Goal: Information Seeking & Learning: Learn about a topic

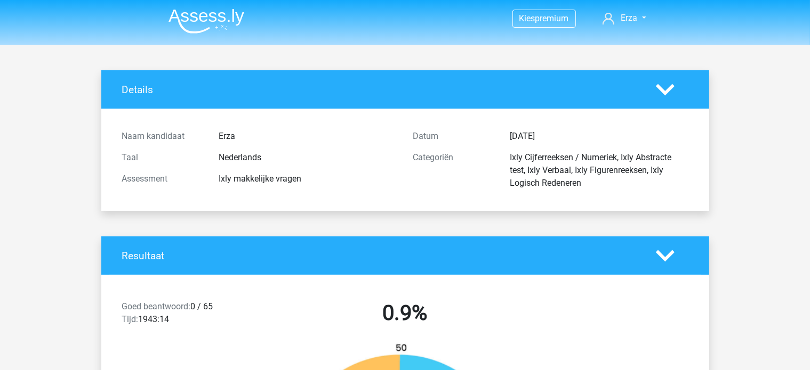
click at [186, 20] on img at bounding box center [206, 21] width 76 height 25
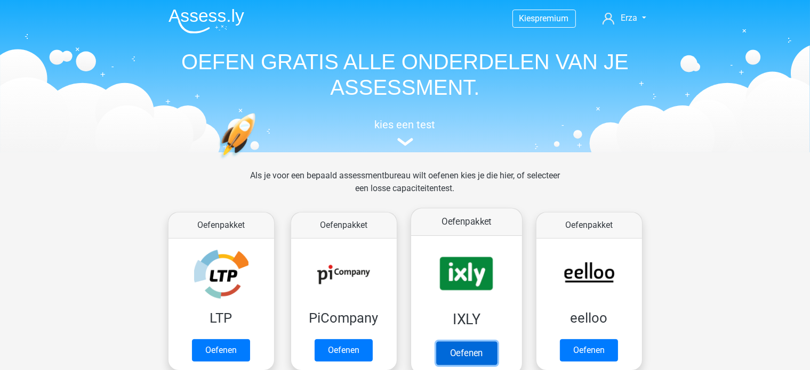
click at [496, 342] on link "Oefenen" at bounding box center [465, 353] width 61 height 23
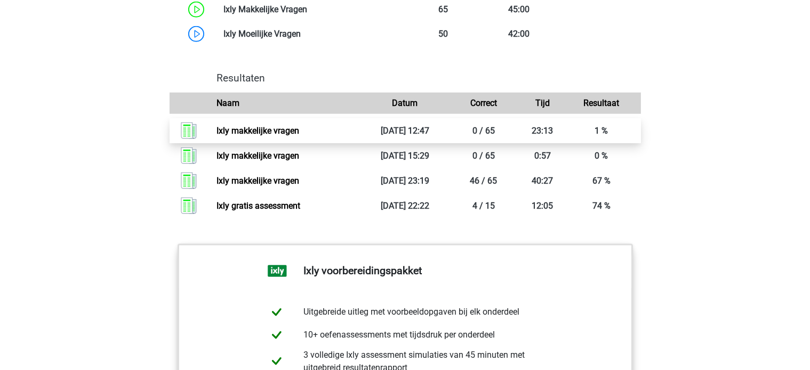
scroll to position [1066, 0]
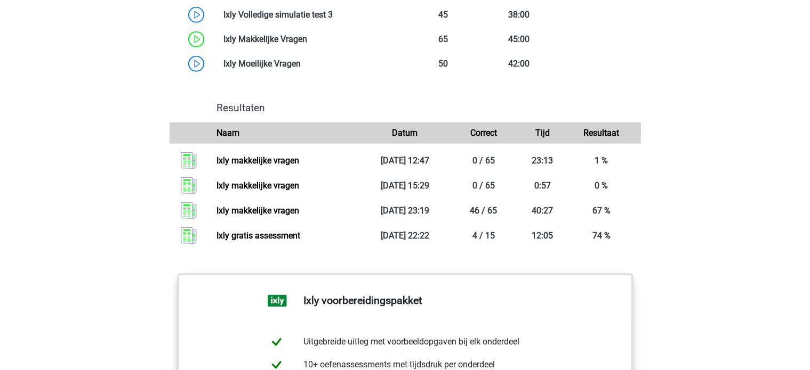
drag, startPoint x: 369, startPoint y: 183, endPoint x: 71, endPoint y: 82, distance: 314.2
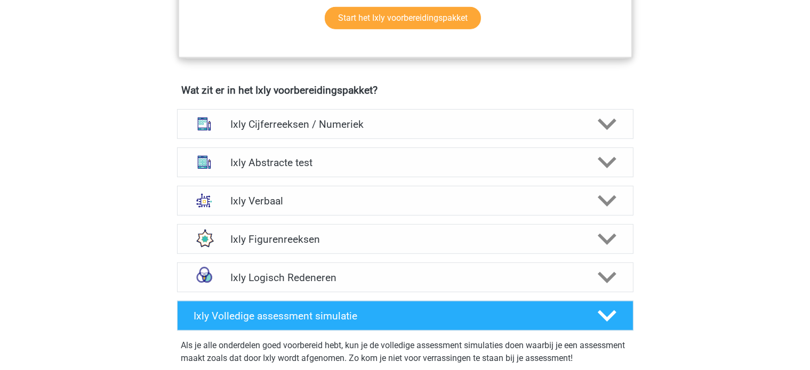
scroll to position [640, 0]
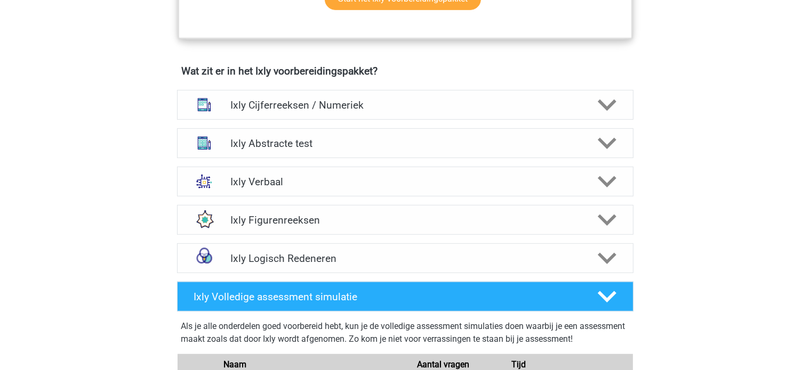
click at [287, 92] on div "Ixly Cijferreeksen / Numeriek" at bounding box center [405, 105] width 456 height 30
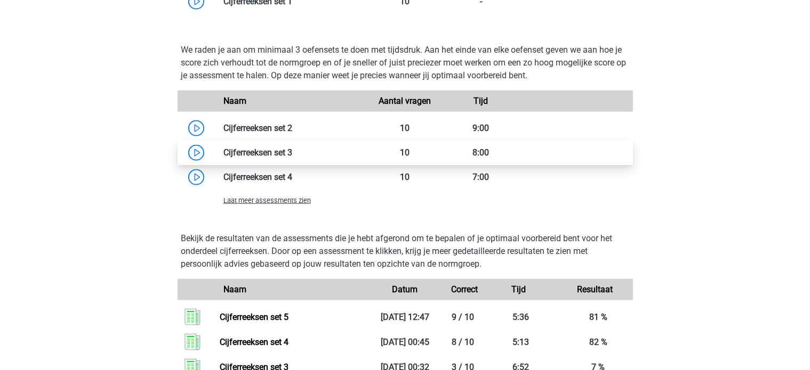
scroll to position [1066, 0]
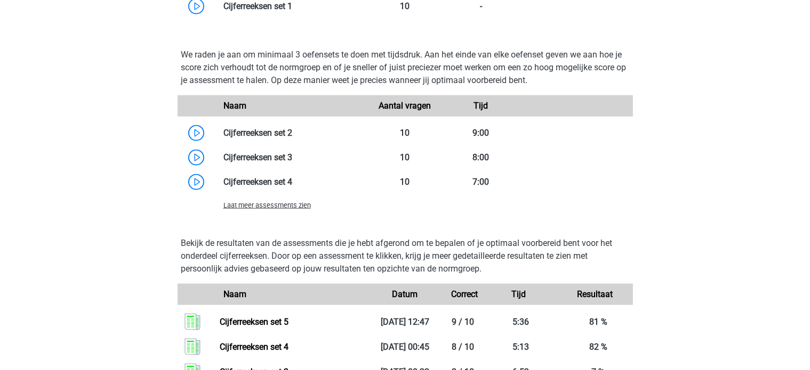
click at [262, 202] on span "Laat meer assessments zien" at bounding box center [266, 205] width 87 height 8
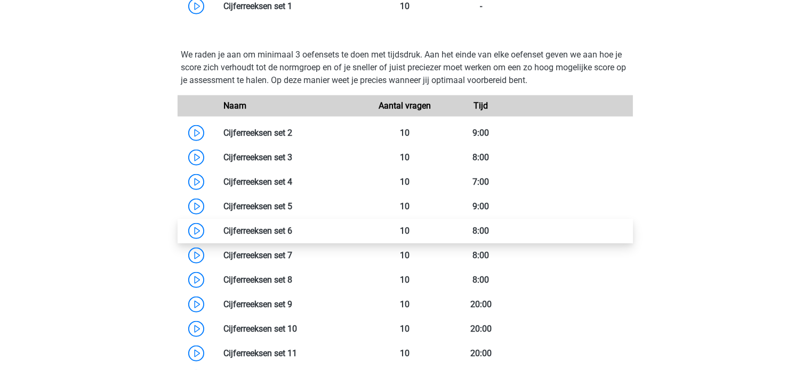
click at [292, 228] on link at bounding box center [292, 231] width 0 height 10
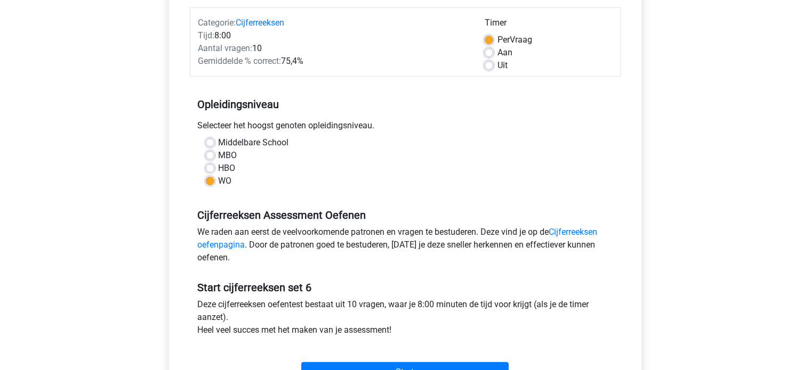
scroll to position [160, 0]
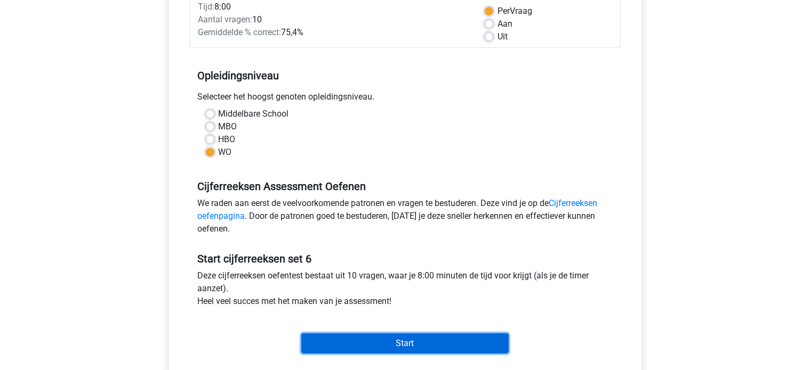
click at [470, 349] on input "Start" at bounding box center [404, 344] width 207 height 20
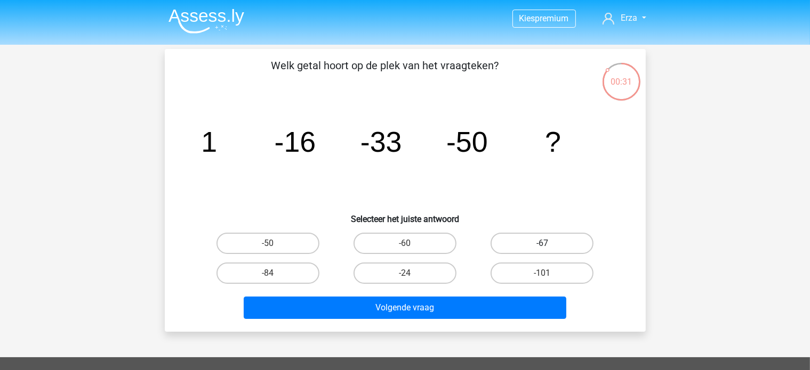
click at [537, 245] on label "-67" at bounding box center [541, 243] width 103 height 21
click at [542, 245] on input "-67" at bounding box center [545, 247] width 7 height 7
radio input "true"
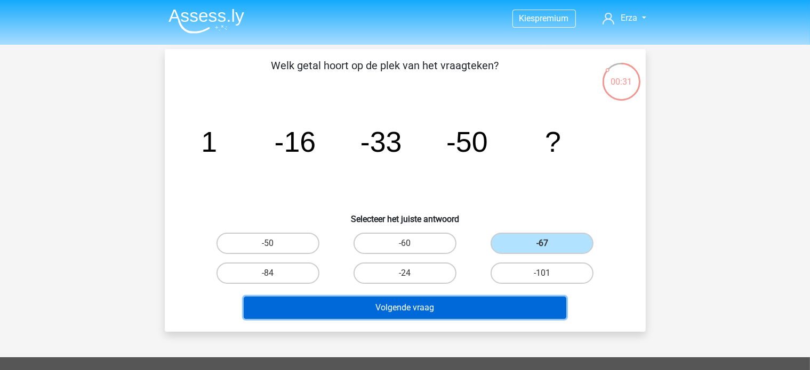
click at [492, 310] on button "Volgende vraag" at bounding box center [405, 308] width 322 height 22
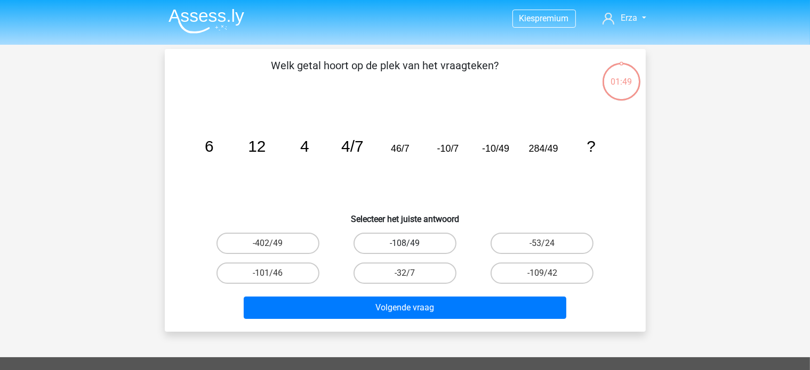
scroll to position [49, 0]
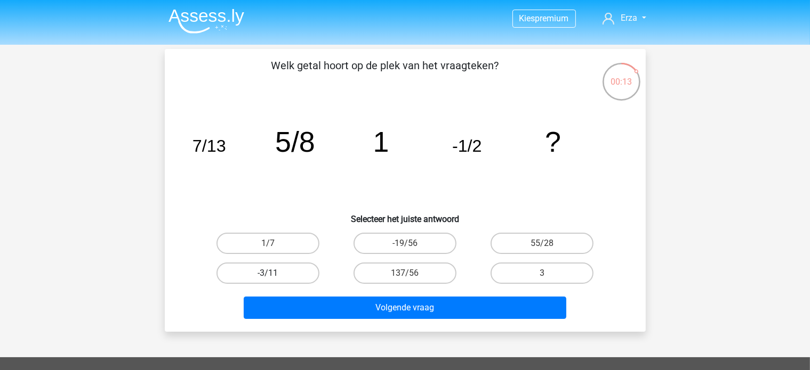
click at [297, 267] on label "-3/11" at bounding box center [267, 273] width 103 height 21
click at [274, 273] on input "-3/11" at bounding box center [271, 276] width 7 height 7
radio input "true"
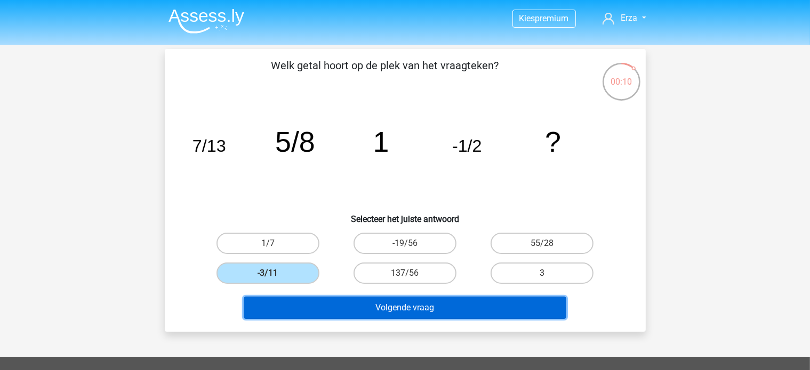
click at [290, 301] on button "Volgende vraag" at bounding box center [405, 308] width 322 height 22
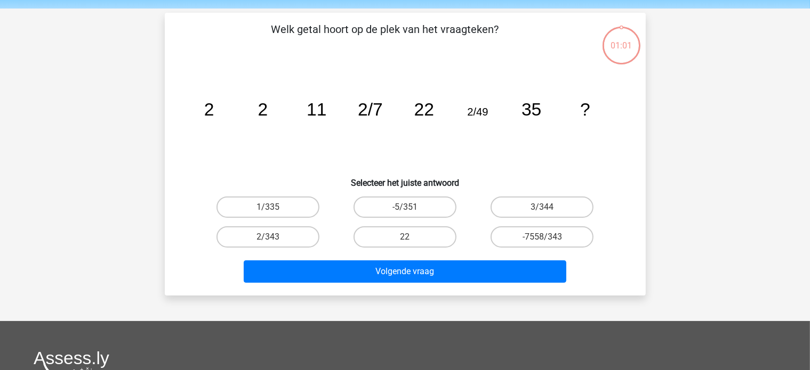
scroll to position [49, 0]
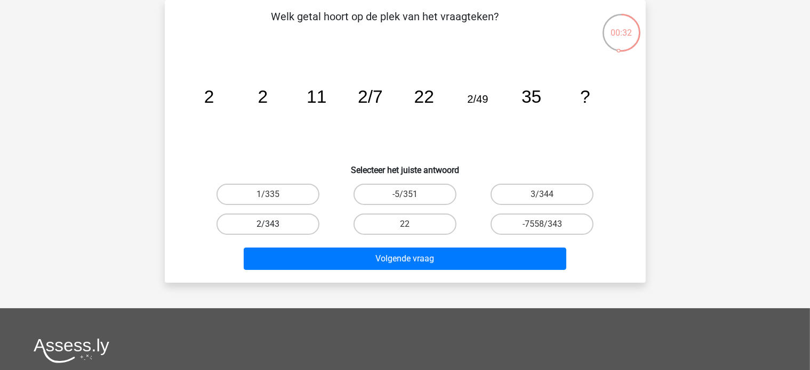
click at [266, 233] on label "2/343" at bounding box center [267, 224] width 103 height 21
click at [268, 231] on input "2/343" at bounding box center [271, 227] width 7 height 7
radio input "true"
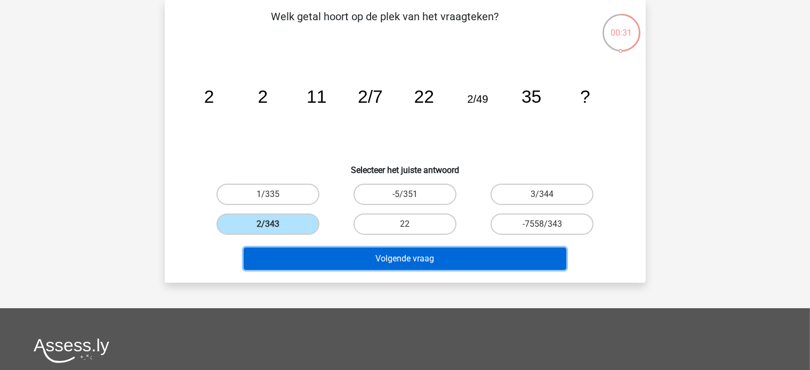
click at [335, 256] on button "Volgende vraag" at bounding box center [405, 259] width 322 height 22
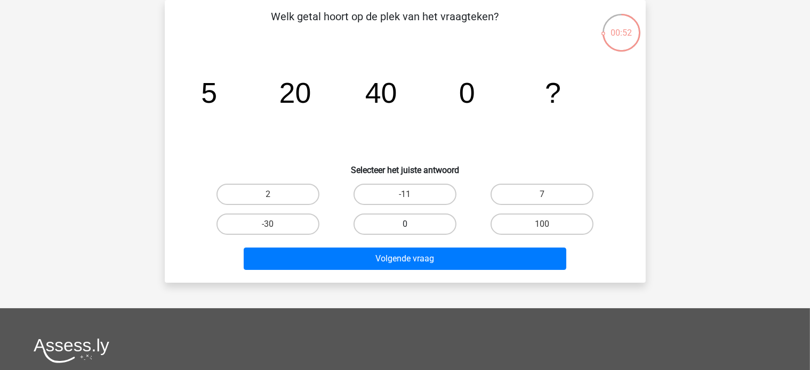
click at [381, 223] on label "0" at bounding box center [404, 224] width 103 height 21
click at [405, 224] on input "0" at bounding box center [408, 227] width 7 height 7
radio input "true"
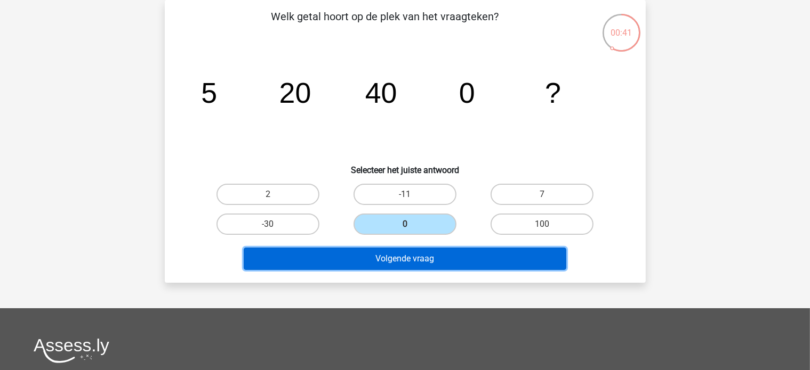
click at [399, 263] on button "Volgende vraag" at bounding box center [405, 259] width 322 height 22
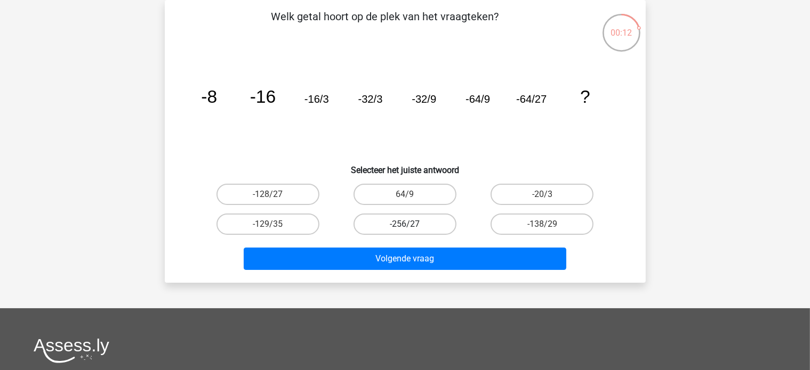
click at [418, 231] on label "-256/27" at bounding box center [404, 224] width 103 height 21
click at [411, 231] on input "-256/27" at bounding box center [408, 227] width 7 height 7
radio input "true"
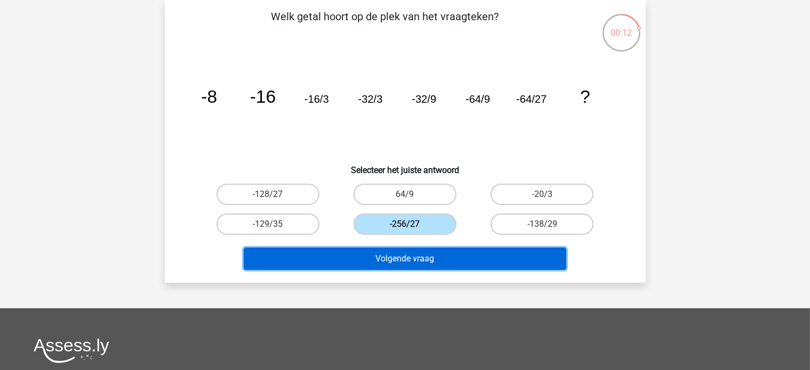
click at [411, 258] on button "Volgende vraag" at bounding box center [405, 259] width 322 height 22
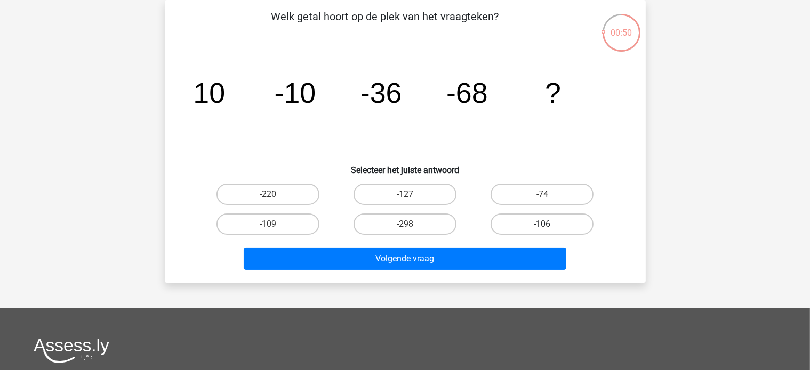
click at [535, 221] on label "-106" at bounding box center [541, 224] width 103 height 21
click at [542, 224] on input "-106" at bounding box center [545, 227] width 7 height 7
radio input "true"
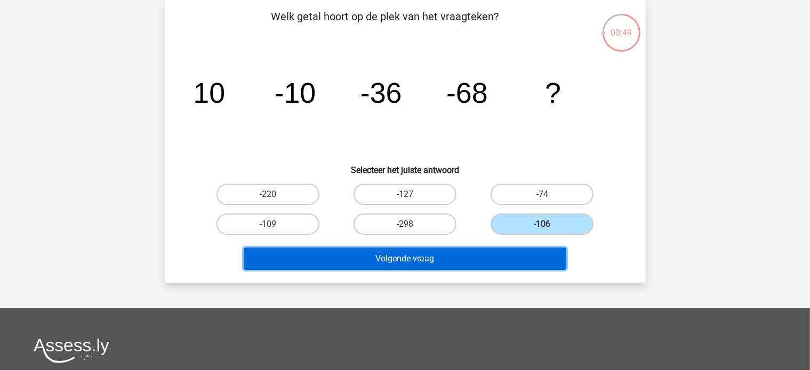
click at [506, 248] on button "Volgende vraag" at bounding box center [405, 259] width 322 height 22
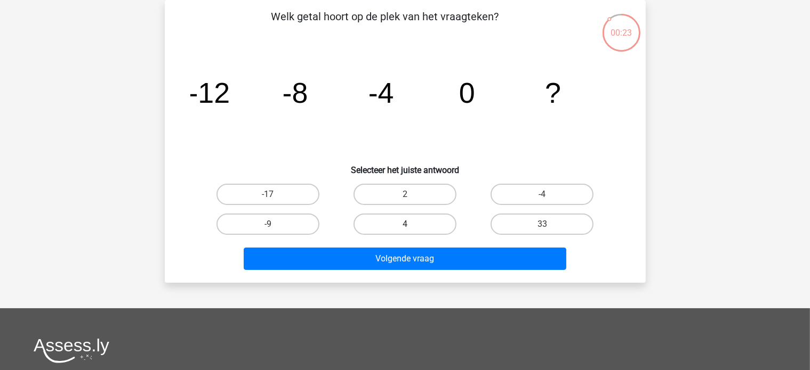
click at [390, 225] on label "4" at bounding box center [404, 224] width 103 height 21
click at [405, 225] on input "4" at bounding box center [408, 227] width 7 height 7
radio input "true"
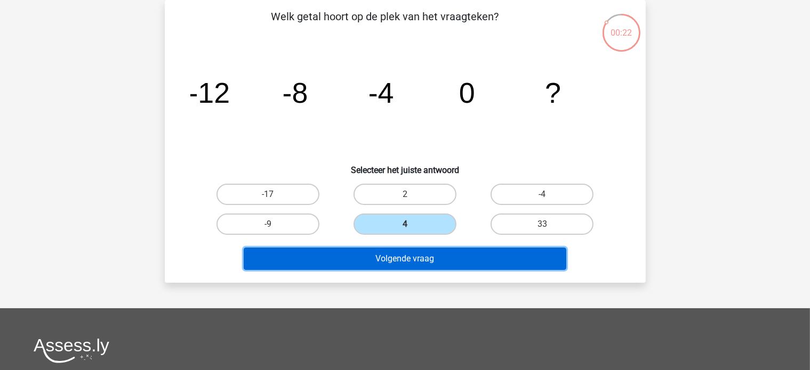
click at [384, 257] on button "Volgende vraag" at bounding box center [405, 259] width 322 height 22
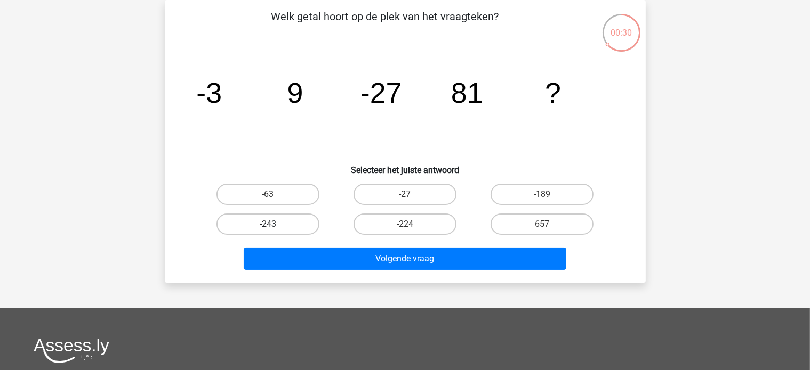
click at [284, 223] on label "-243" at bounding box center [267, 224] width 103 height 21
click at [274, 224] on input "-243" at bounding box center [271, 227] width 7 height 7
radio input "true"
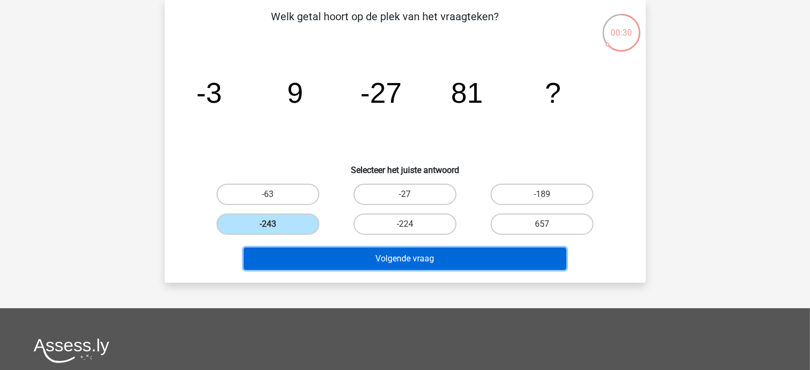
click at [288, 251] on button "Volgende vraag" at bounding box center [405, 259] width 322 height 22
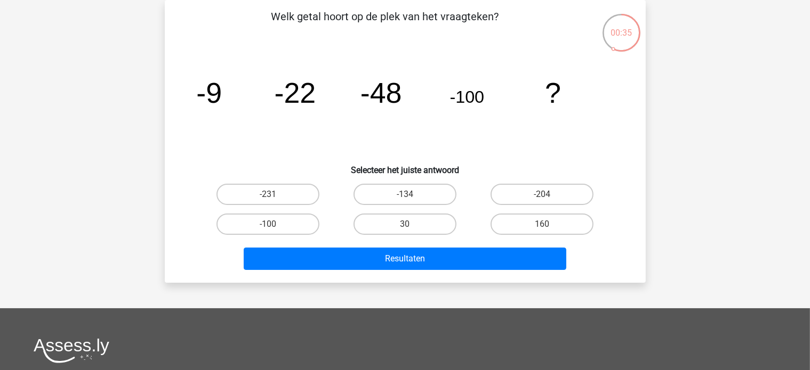
drag, startPoint x: 542, startPoint y: 189, endPoint x: 550, endPoint y: 210, distance: 22.5
click at [544, 189] on label "-204" at bounding box center [541, 194] width 103 height 21
click at [544, 195] on input "-204" at bounding box center [545, 198] width 7 height 7
radio input "true"
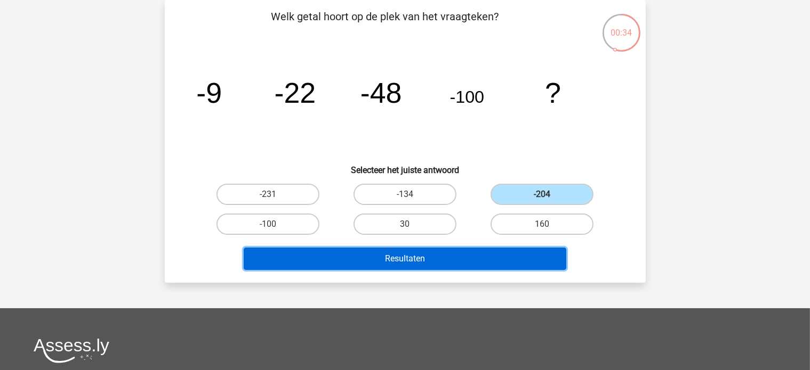
click at [523, 264] on button "Resultaten" at bounding box center [405, 259] width 322 height 22
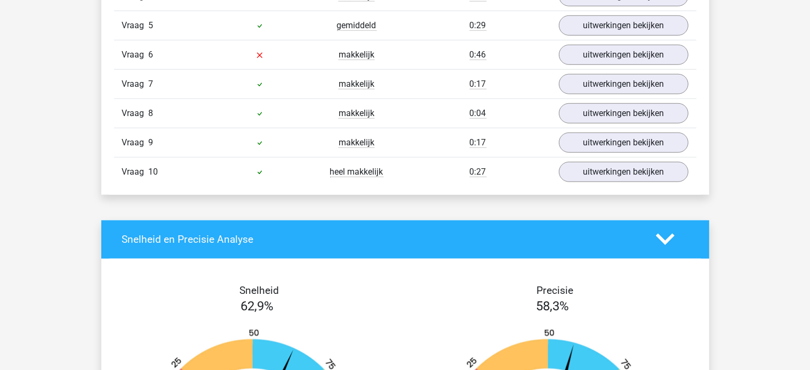
scroll to position [959, 0]
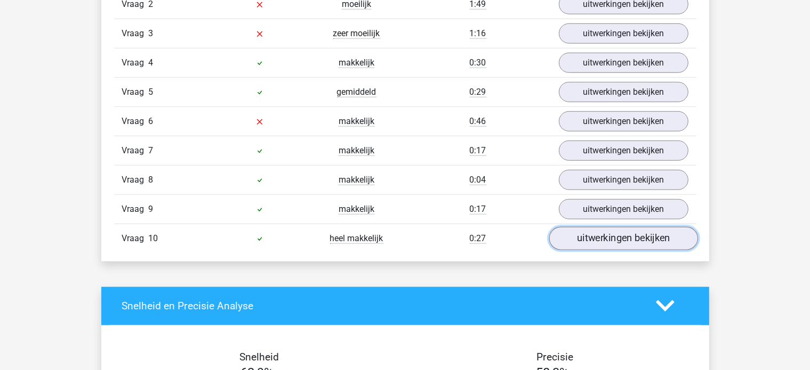
click at [581, 241] on link "uitwerkingen bekijken" at bounding box center [622, 238] width 149 height 23
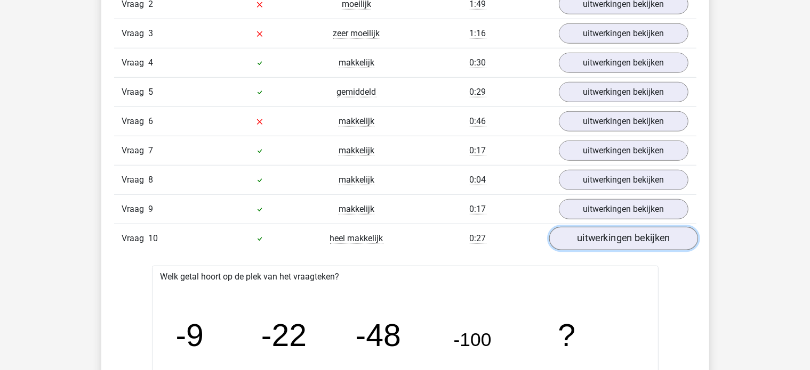
click at [580, 241] on link "uitwerkingen bekijken" at bounding box center [622, 238] width 149 height 23
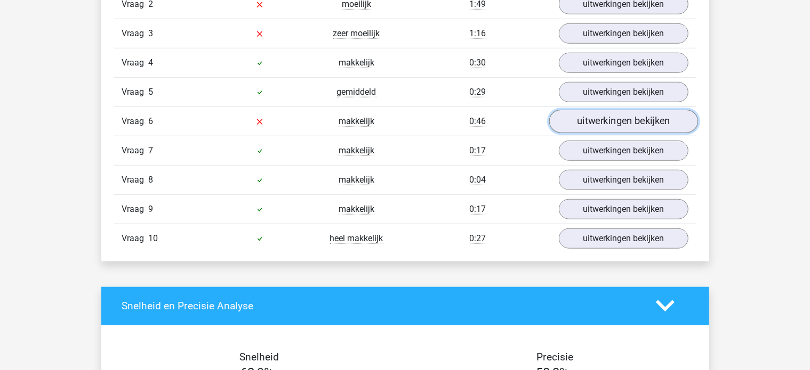
click at [581, 118] on link "uitwerkingen bekijken" at bounding box center [622, 121] width 149 height 23
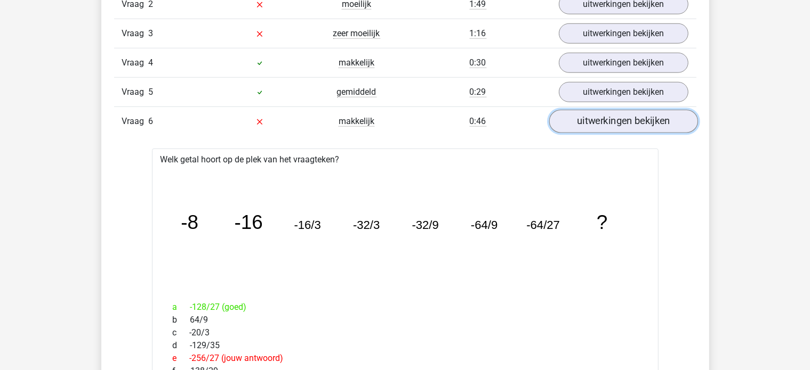
click at [624, 111] on link "uitwerkingen bekijken" at bounding box center [622, 121] width 149 height 23
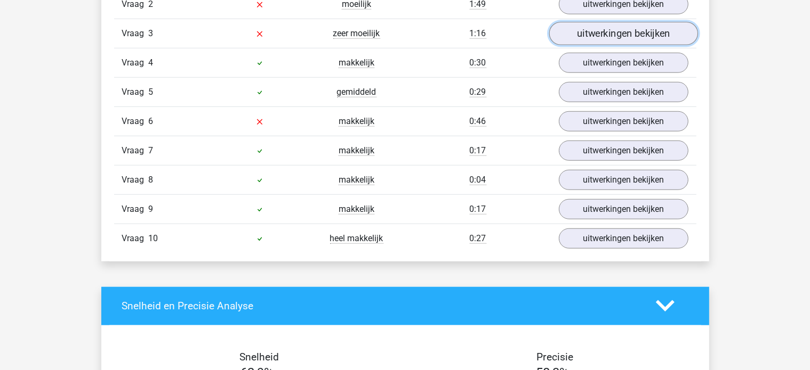
click at [575, 27] on link "uitwerkingen bekijken" at bounding box center [622, 33] width 149 height 23
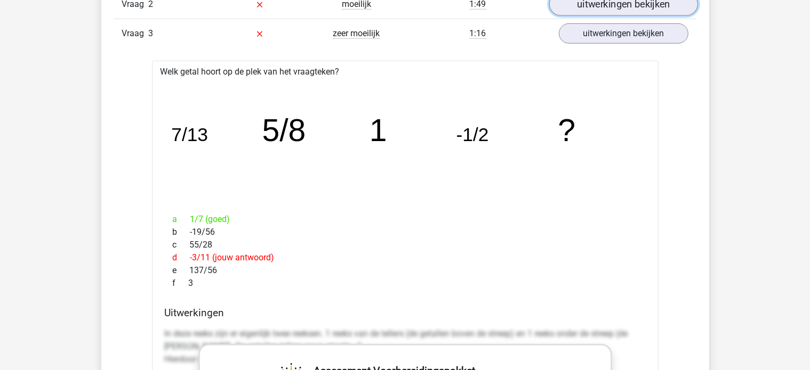
click at [590, 8] on link "uitwerkingen bekijken" at bounding box center [622, 4] width 149 height 23
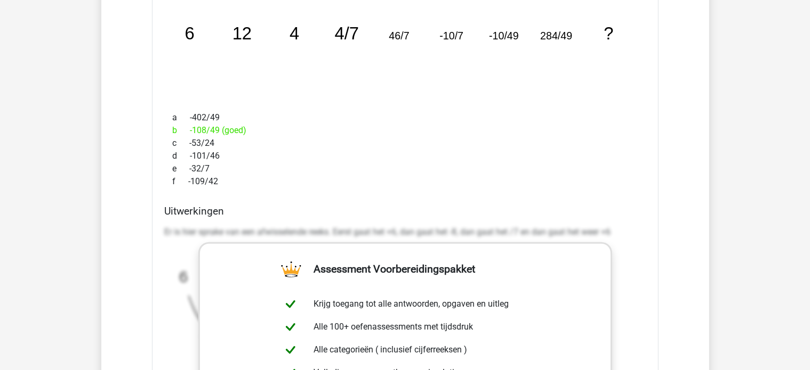
scroll to position [906, 0]
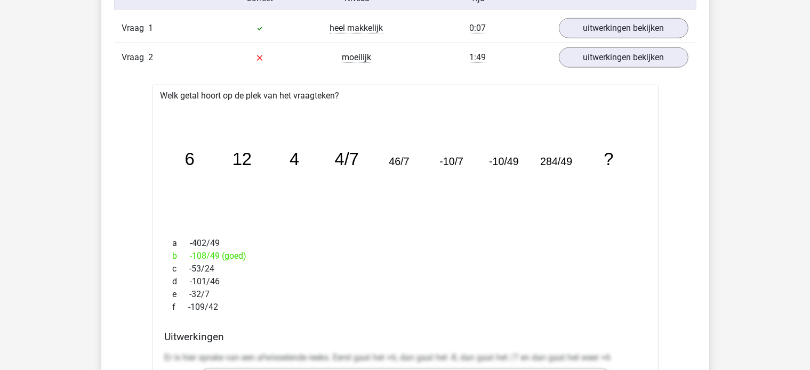
click at [555, 21] on div "uitwerkingen bekijken" at bounding box center [624, 28] width 146 height 20
click at [561, 22] on link "uitwerkingen bekijken" at bounding box center [622, 28] width 149 height 23
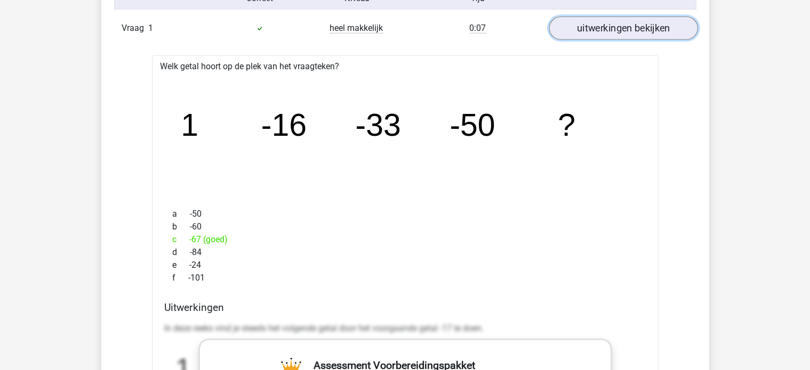
click at [561, 22] on link "uitwerkingen bekijken" at bounding box center [622, 28] width 149 height 23
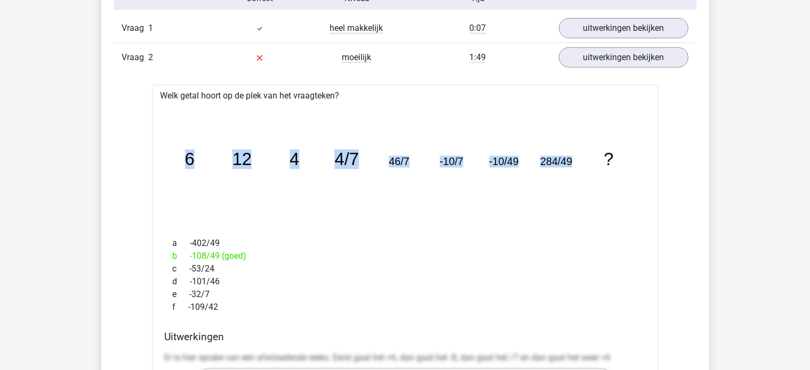
drag, startPoint x: 183, startPoint y: 152, endPoint x: 573, endPoint y: 151, distance: 389.6
click at [573, 151] on icon "image/svg+xml 6 12 4 4/7 46/7 -10/7 -10/49 284/49 ?" at bounding box center [405, 166] width 472 height 118
copy g "6 12 4 4/7 46/7 -10/7 -10/49 284/49"
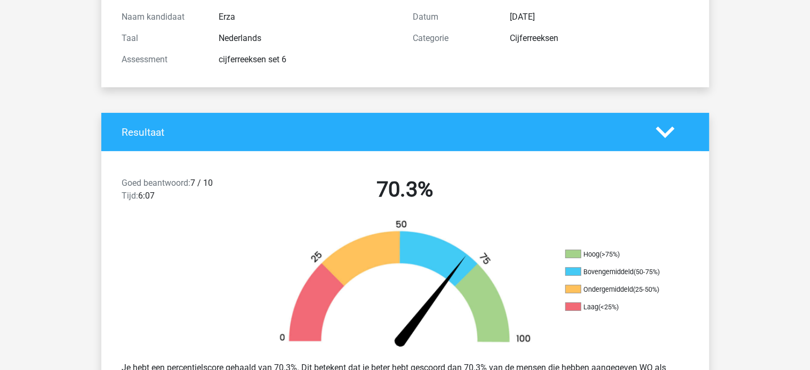
scroll to position [0, 0]
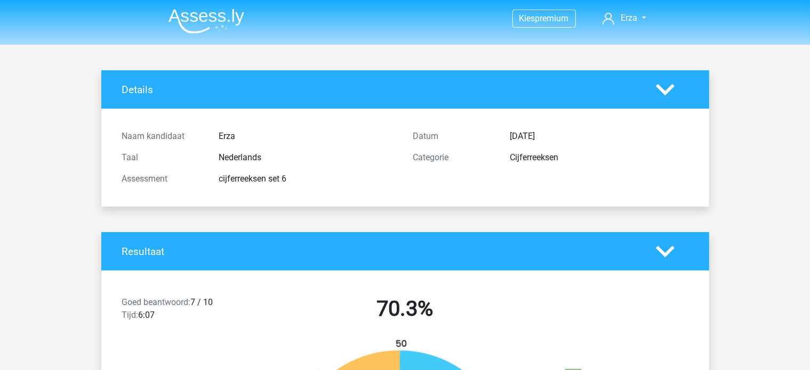
click at [203, 27] on img at bounding box center [206, 21] width 76 height 25
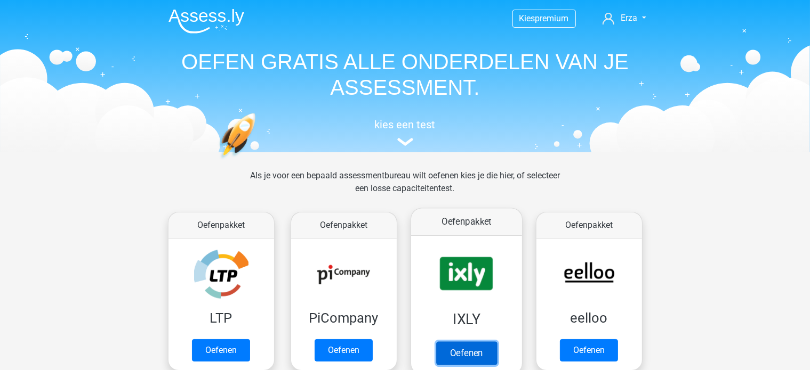
click at [465, 342] on link "Oefenen" at bounding box center [465, 353] width 61 height 23
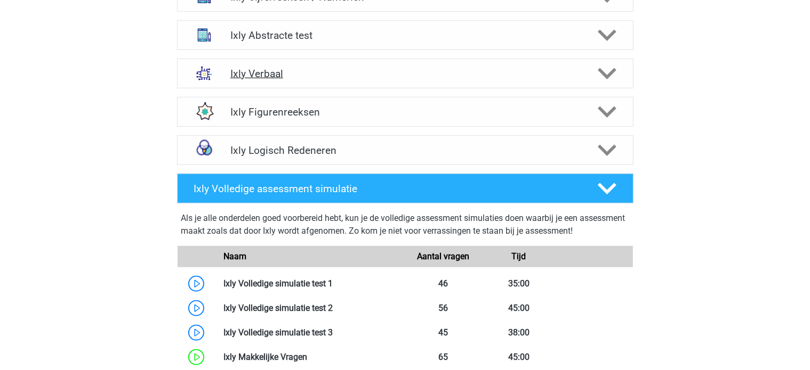
scroll to position [658, 0]
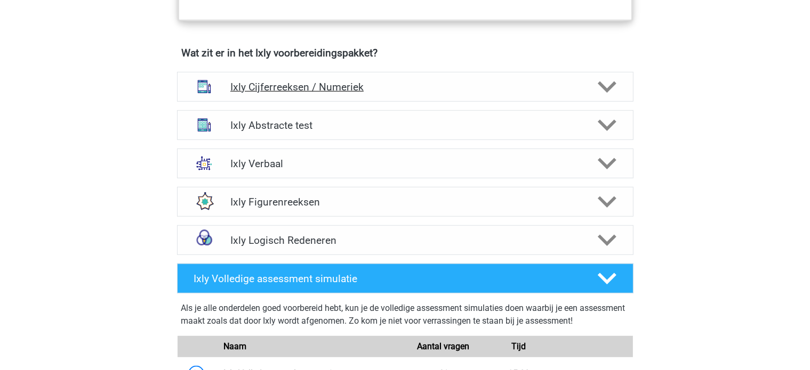
click at [292, 92] on div "Ixly Cijferreeksen / Numeriek" at bounding box center [405, 87] width 456 height 30
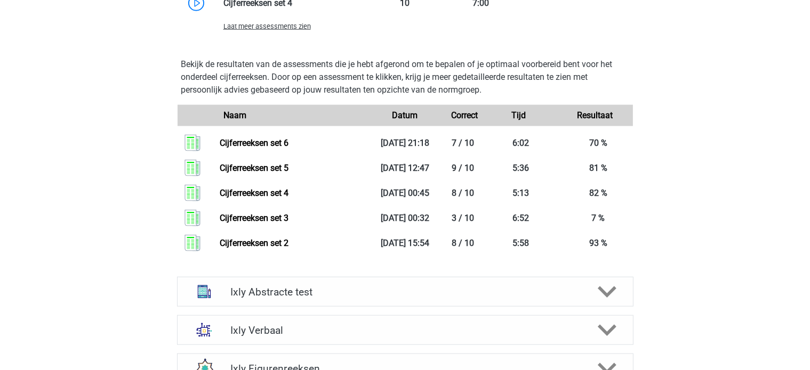
scroll to position [1297, 0]
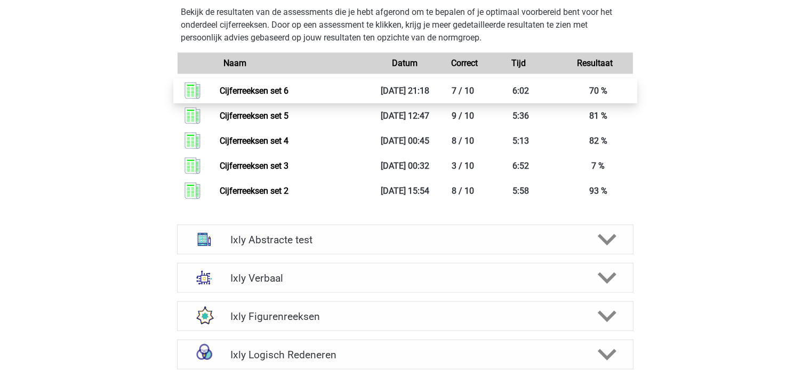
click at [288, 86] on link "Cijferreeksen set 6" at bounding box center [254, 91] width 69 height 10
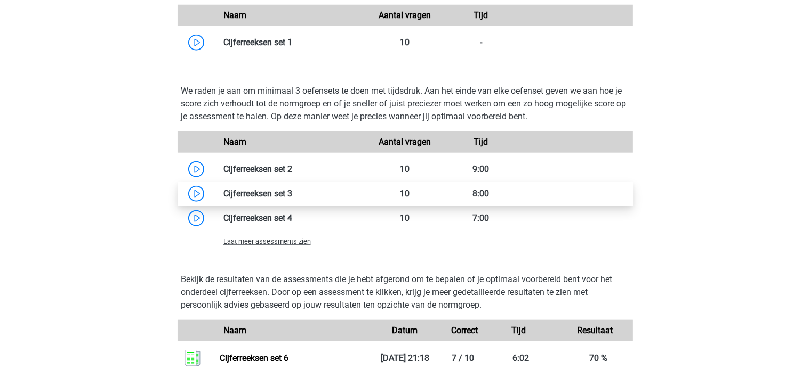
scroll to position [1031, 0]
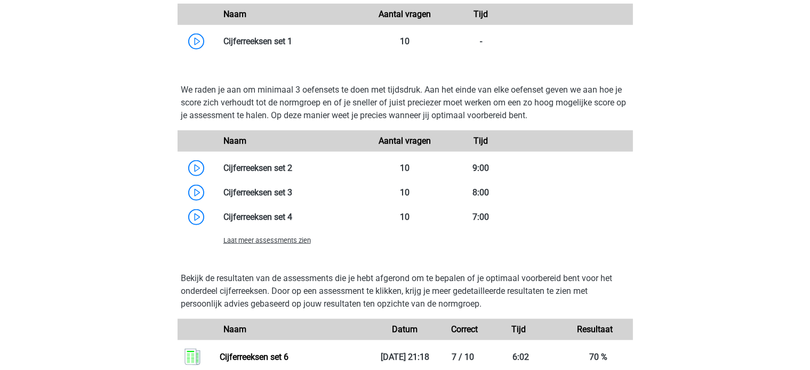
click at [258, 244] on div "Laat meer assessments zien" at bounding box center [291, 240] width 152 height 13
click at [256, 240] on span "Laat meer assessments zien" at bounding box center [266, 241] width 87 height 8
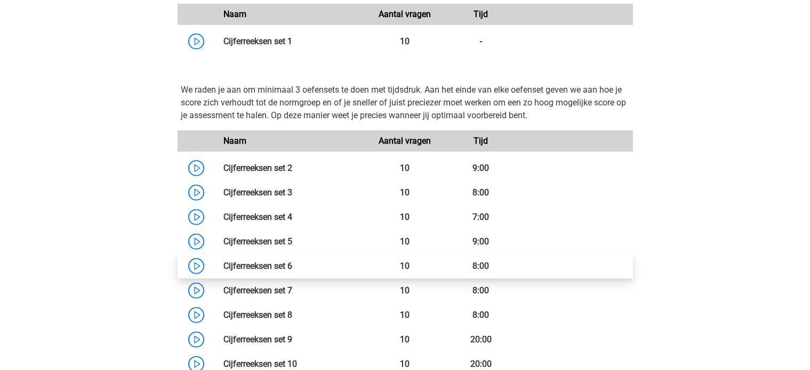
click at [292, 261] on link at bounding box center [292, 266] width 0 height 10
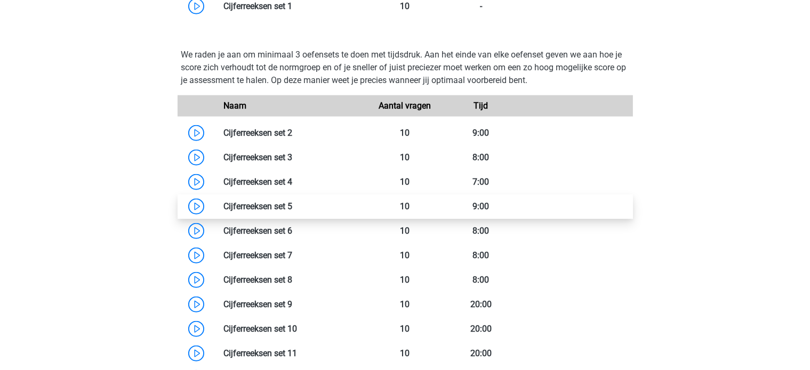
scroll to position [1084, 0]
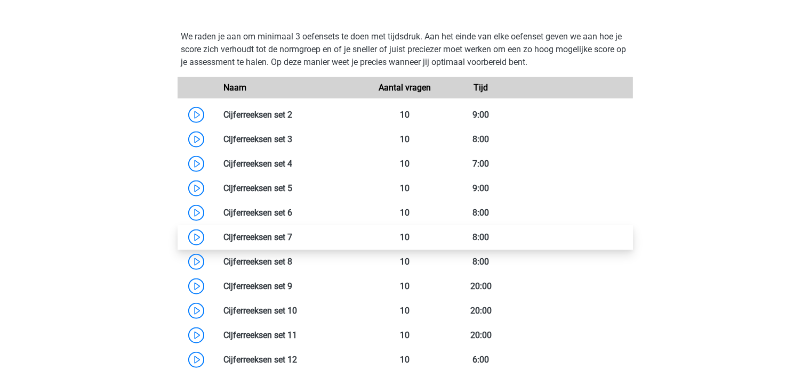
click at [292, 232] on link at bounding box center [292, 237] width 0 height 10
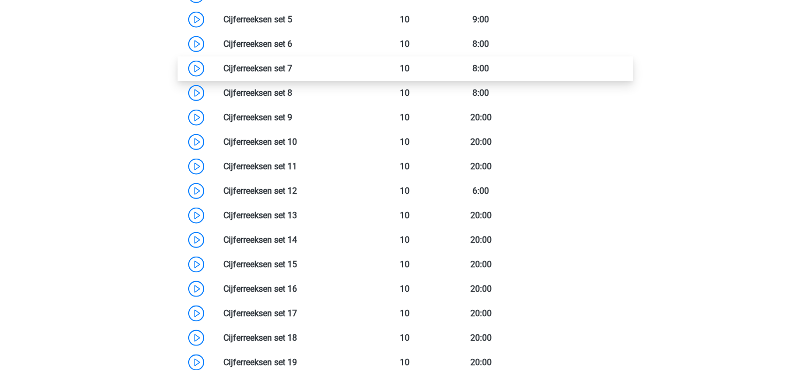
scroll to position [1191, 0]
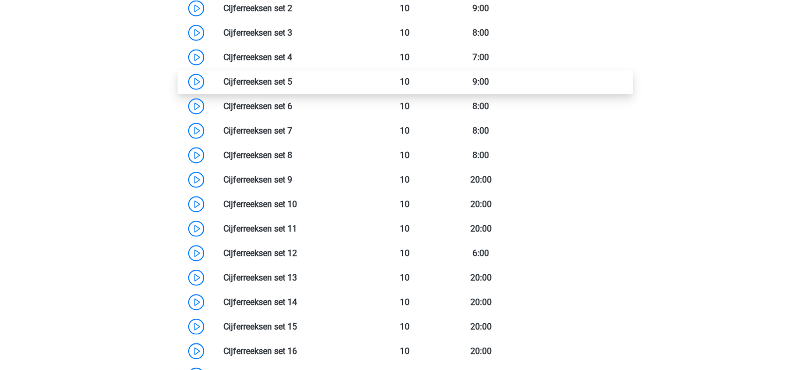
click at [292, 77] on link at bounding box center [292, 82] width 0 height 10
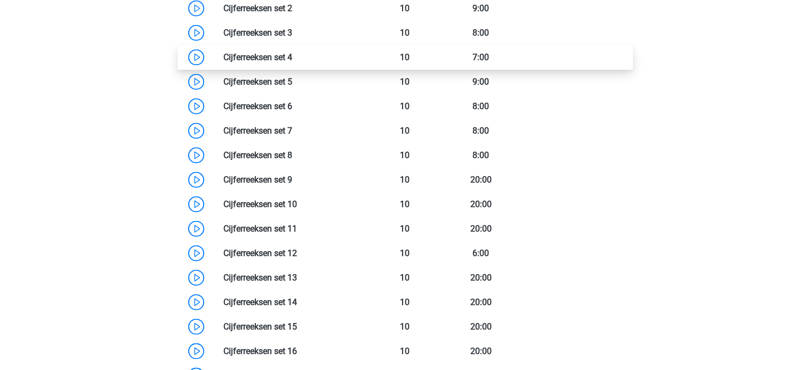
click at [292, 58] on link at bounding box center [292, 57] width 0 height 10
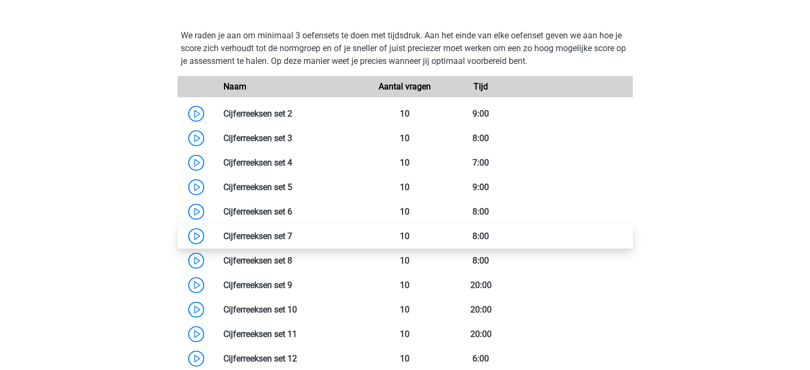
scroll to position [1084, 0]
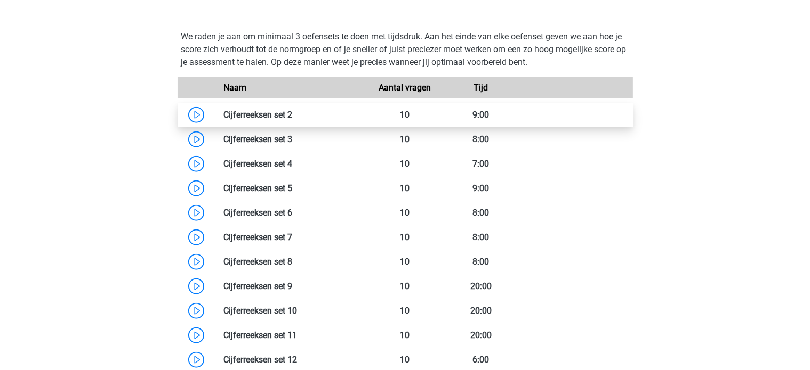
click at [292, 112] on link at bounding box center [292, 115] width 0 height 10
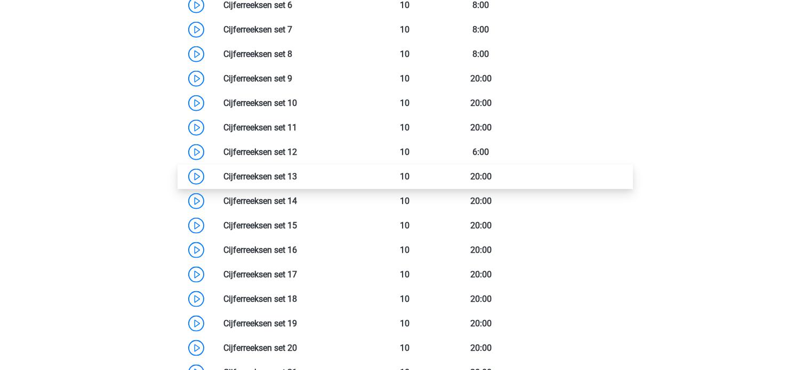
scroll to position [1244, 0]
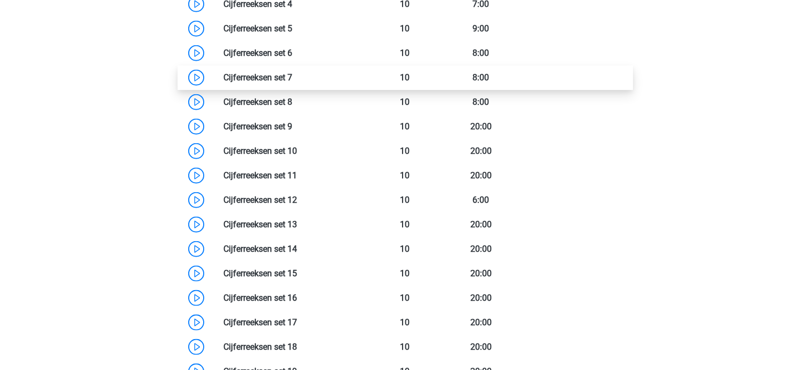
click at [292, 72] on link at bounding box center [292, 77] width 0 height 10
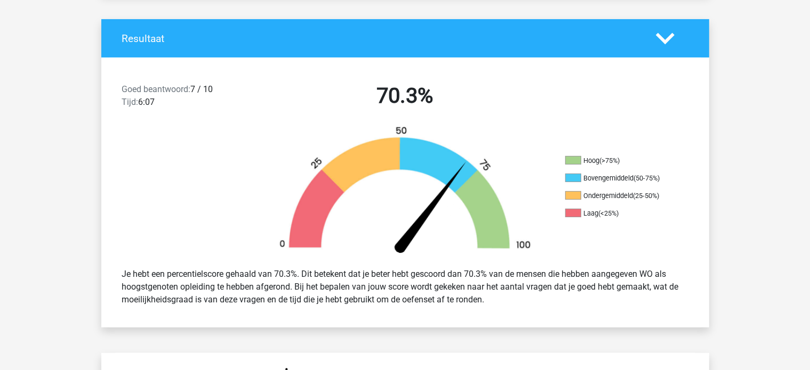
scroll to position [373, 0]
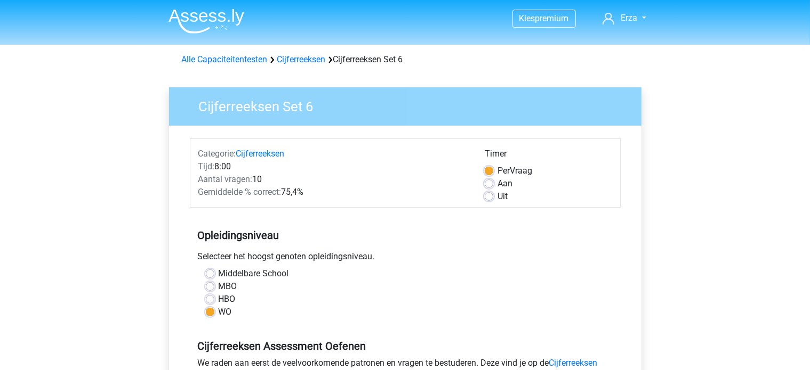
click at [208, 269] on div "Middelbare School" at bounding box center [405, 274] width 399 height 13
click at [219, 272] on label "Middelbare School" at bounding box center [254, 274] width 70 height 13
click at [209, 272] on input "Middelbare School" at bounding box center [210, 273] width 9 height 11
radio input "true"
click at [219, 285] on label "MBO" at bounding box center [228, 286] width 19 height 13
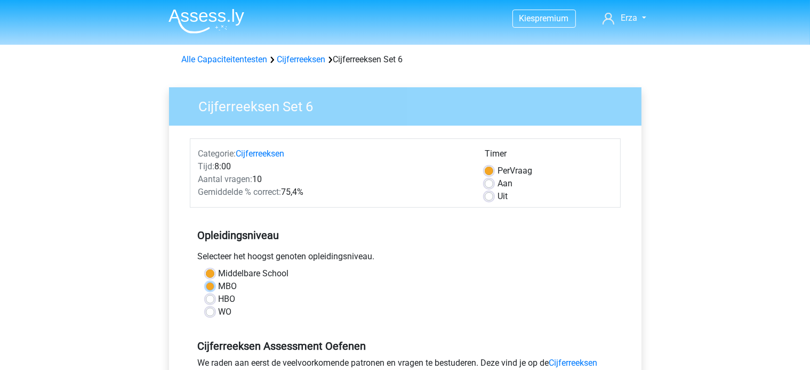
click at [213, 285] on input "MBO" at bounding box center [210, 285] width 9 height 11
radio input "true"
click at [219, 302] on label "HBO" at bounding box center [227, 299] width 17 height 13
click at [212, 302] on input "HBO" at bounding box center [210, 298] width 9 height 11
radio input "true"
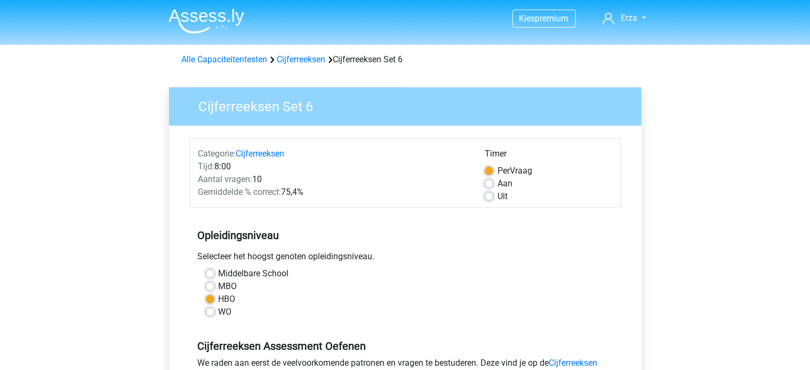
click at [219, 311] on label "WO" at bounding box center [225, 312] width 13 height 13
click at [213, 311] on input "WO" at bounding box center [210, 311] width 9 height 11
radio input "true"
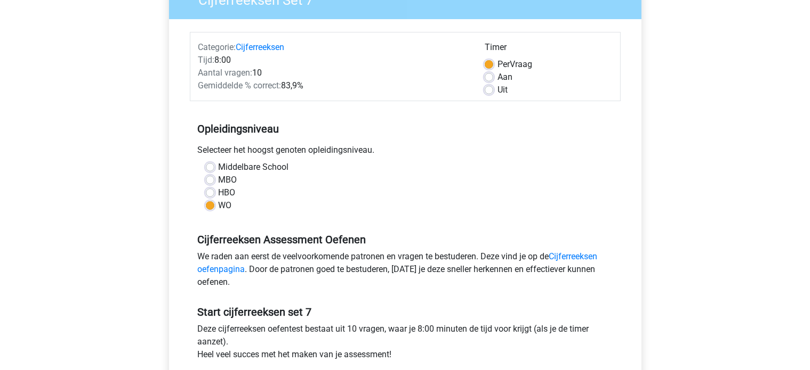
scroll to position [160, 0]
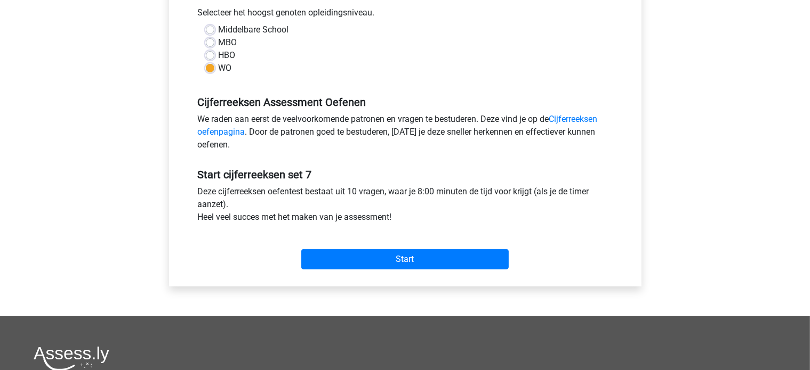
scroll to position [266, 0]
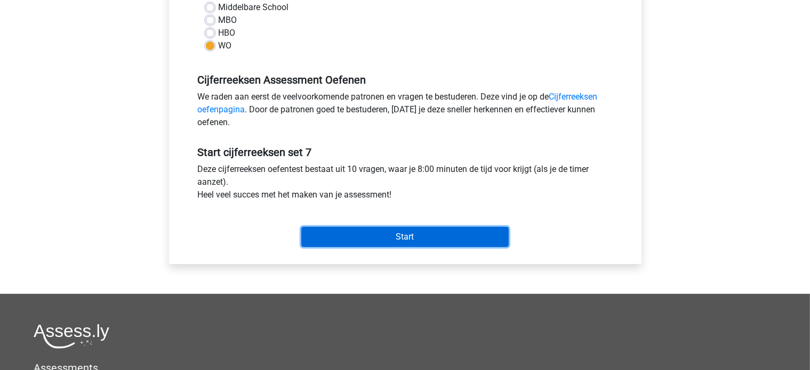
click at [384, 233] on input "Start" at bounding box center [404, 237] width 207 height 20
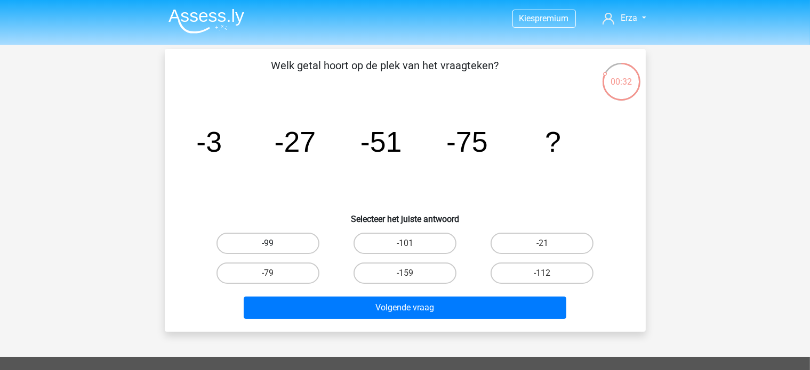
click at [277, 241] on label "-99" at bounding box center [267, 243] width 103 height 21
click at [274, 244] on input "-99" at bounding box center [271, 247] width 7 height 7
radio input "true"
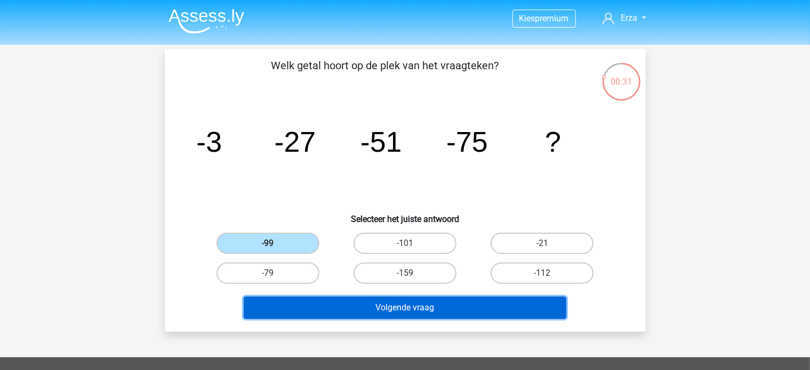
click at [298, 304] on button "Volgende vraag" at bounding box center [405, 308] width 322 height 22
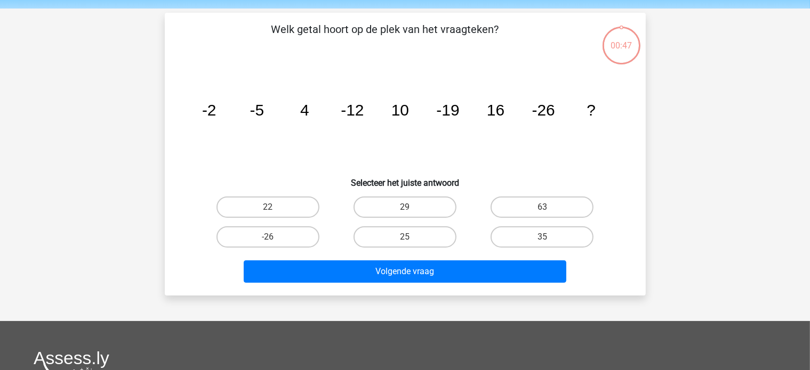
scroll to position [49, 0]
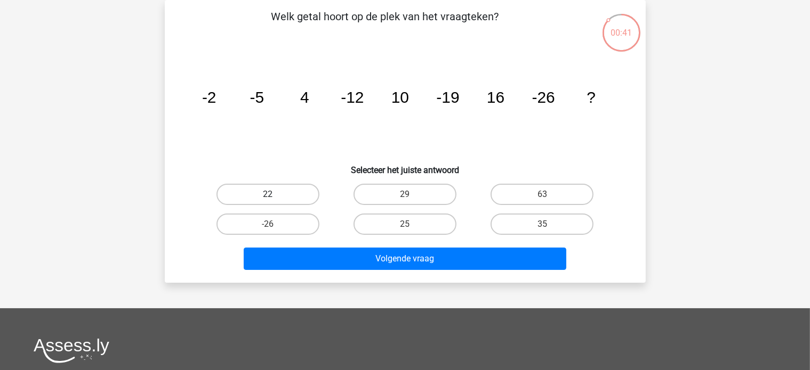
click at [288, 196] on label "22" at bounding box center [267, 194] width 103 height 21
click at [274, 196] on input "22" at bounding box center [271, 198] width 7 height 7
radio input "true"
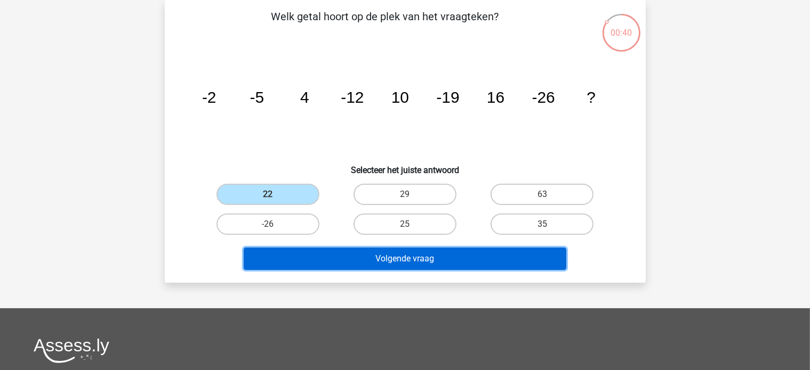
click at [298, 269] on button "Volgende vraag" at bounding box center [405, 259] width 322 height 22
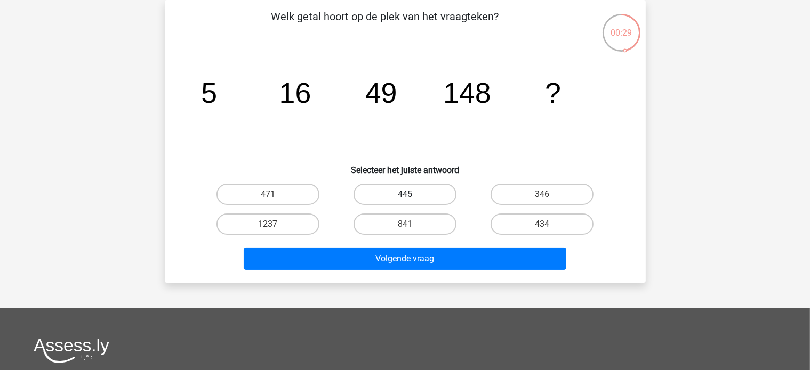
click at [371, 195] on label "445" at bounding box center [404, 194] width 103 height 21
click at [405, 195] on input "445" at bounding box center [408, 198] width 7 height 7
radio input "true"
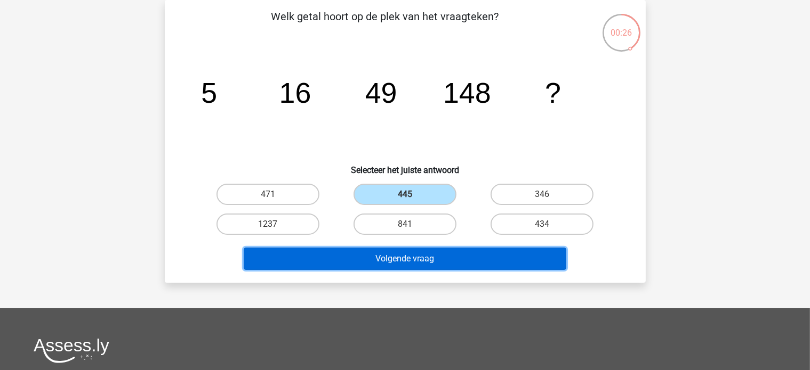
click at [369, 255] on button "Volgende vraag" at bounding box center [405, 259] width 322 height 22
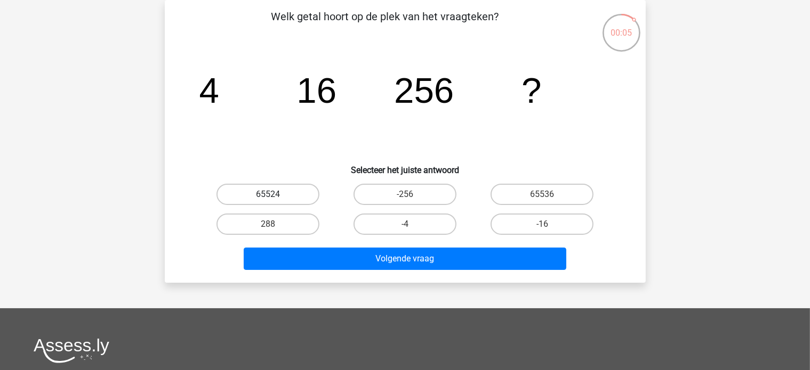
click at [295, 189] on label "65524" at bounding box center [267, 194] width 103 height 21
click at [274, 195] on input "65524" at bounding box center [271, 198] width 7 height 7
radio input "true"
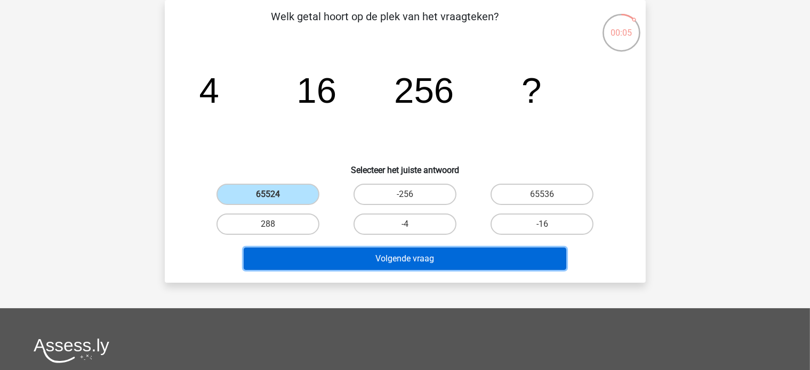
click at [322, 260] on button "Volgende vraag" at bounding box center [405, 259] width 322 height 22
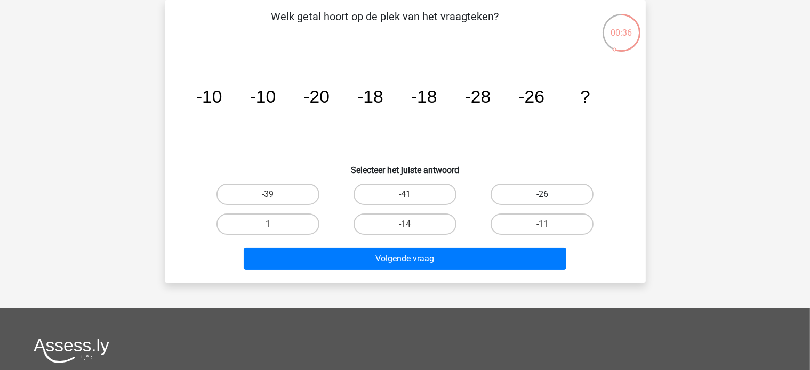
click at [531, 187] on label "-26" at bounding box center [541, 194] width 103 height 21
click at [542, 195] on input "-26" at bounding box center [545, 198] width 7 height 7
radio input "true"
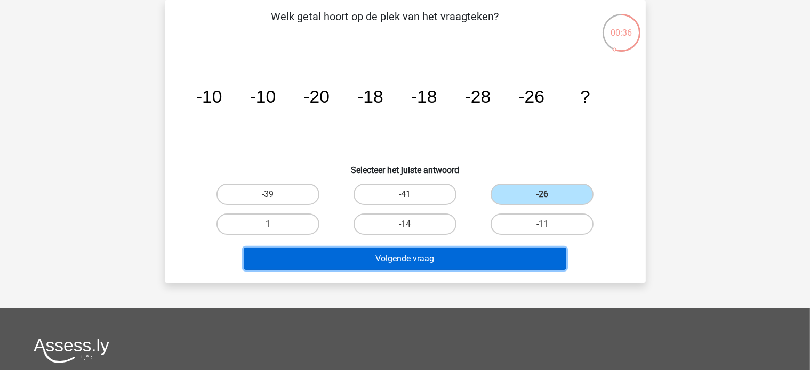
click at [505, 256] on button "Volgende vraag" at bounding box center [405, 259] width 322 height 22
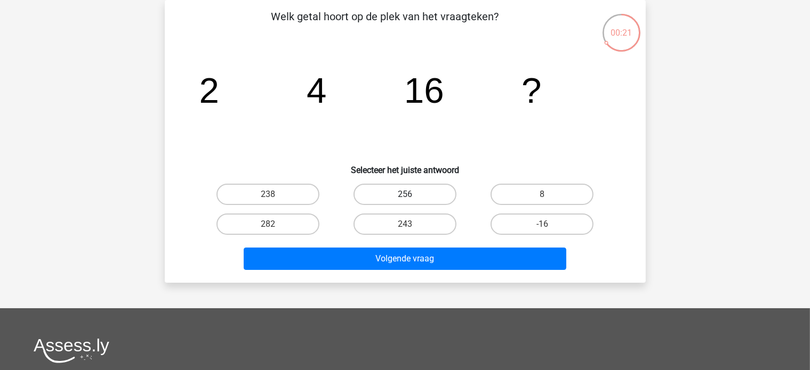
click at [386, 199] on label "256" at bounding box center [404, 194] width 103 height 21
click at [405, 199] on input "256" at bounding box center [408, 198] width 7 height 7
radio input "true"
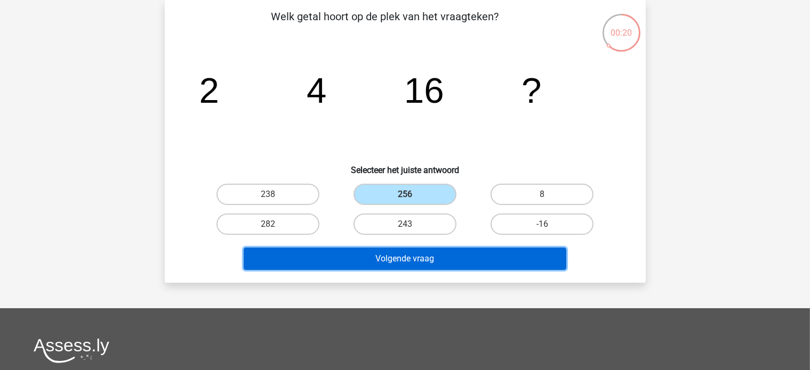
click at [377, 252] on button "Volgende vraag" at bounding box center [405, 259] width 322 height 22
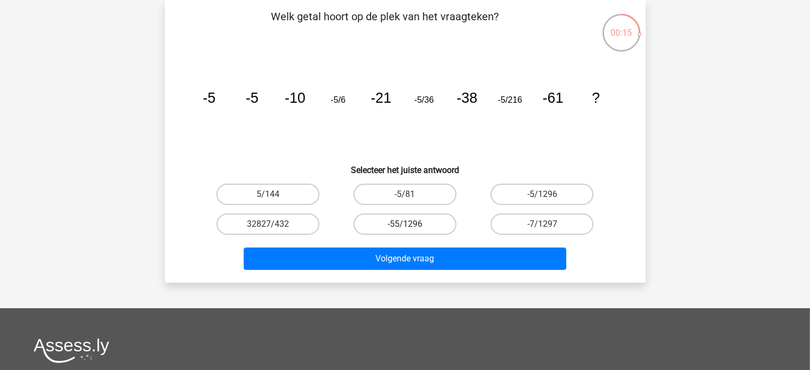
click at [389, 227] on label "-55/1296" at bounding box center [404, 224] width 103 height 21
click at [405, 227] on input "-55/1296" at bounding box center [408, 227] width 7 height 7
radio input "true"
click at [505, 199] on label "-5/1296" at bounding box center [541, 194] width 103 height 21
click at [542, 199] on input "-5/1296" at bounding box center [545, 198] width 7 height 7
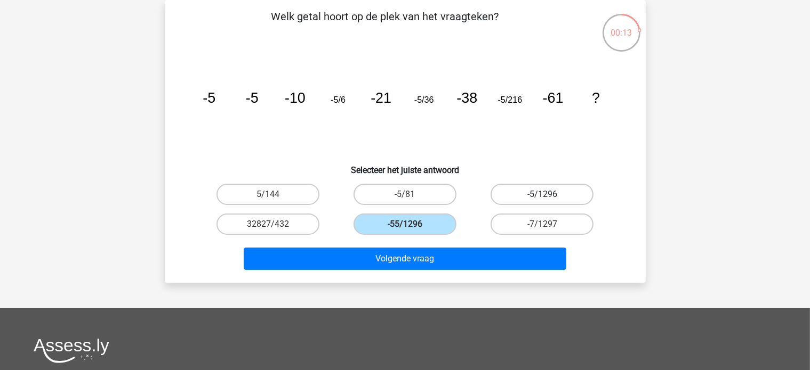
radio input "true"
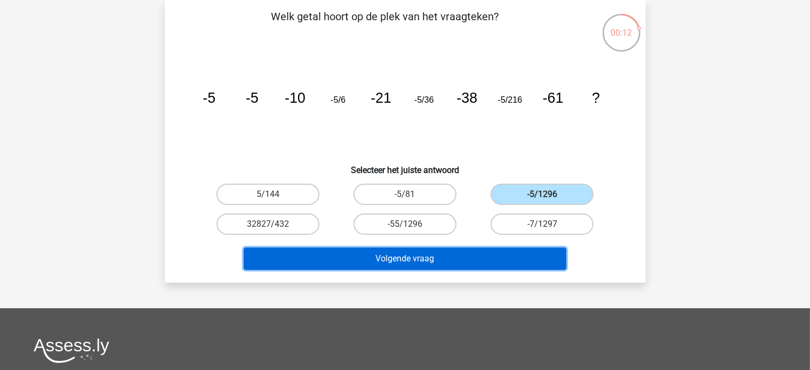
click at [493, 257] on button "Volgende vraag" at bounding box center [405, 259] width 322 height 22
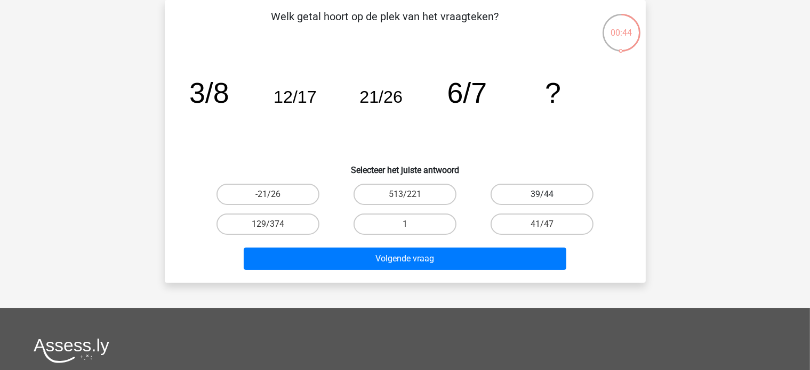
click at [530, 199] on label "39/44" at bounding box center [541, 194] width 103 height 21
click at [542, 199] on input "39/44" at bounding box center [545, 198] width 7 height 7
radio input "true"
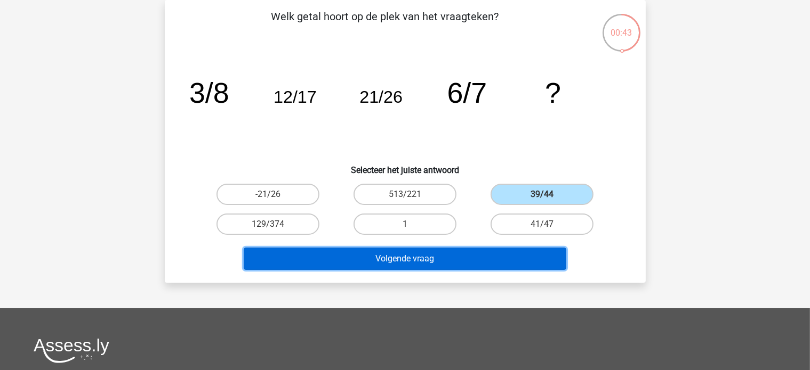
click at [521, 253] on button "Volgende vraag" at bounding box center [405, 259] width 322 height 22
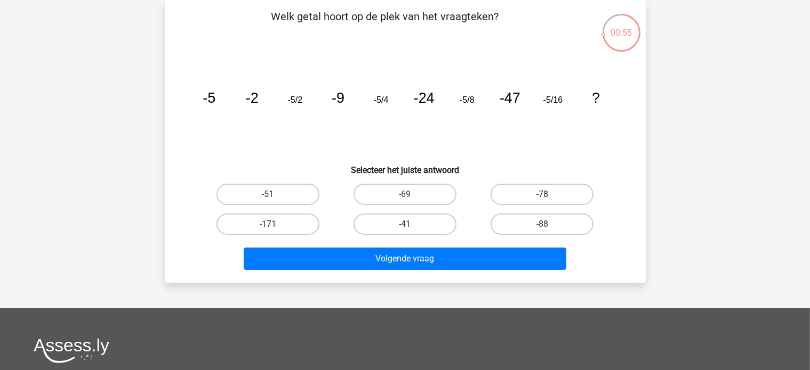
click at [553, 196] on label "-78" at bounding box center [541, 194] width 103 height 21
click at [549, 196] on input "-78" at bounding box center [545, 198] width 7 height 7
radio input "true"
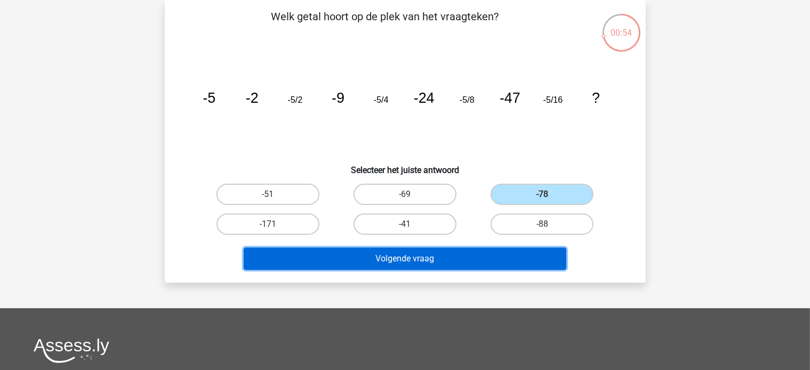
click at [473, 256] on button "Volgende vraag" at bounding box center [405, 259] width 322 height 22
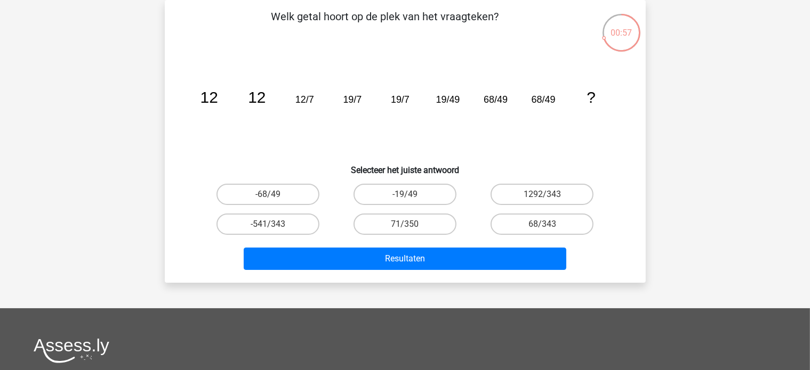
click at [409, 196] on input "-19/49" at bounding box center [408, 198] width 7 height 7
radio input "true"
click at [297, 198] on label "-68/49" at bounding box center [267, 194] width 103 height 21
click at [274, 198] on input "-68/49" at bounding box center [271, 198] width 7 height 7
radio input "true"
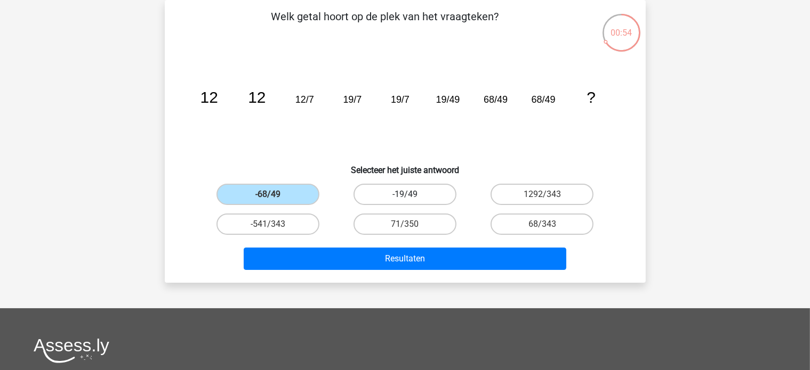
click at [371, 193] on label "-19/49" at bounding box center [404, 194] width 103 height 21
click at [405, 195] on input "-19/49" at bounding box center [408, 198] width 7 height 7
radio input "true"
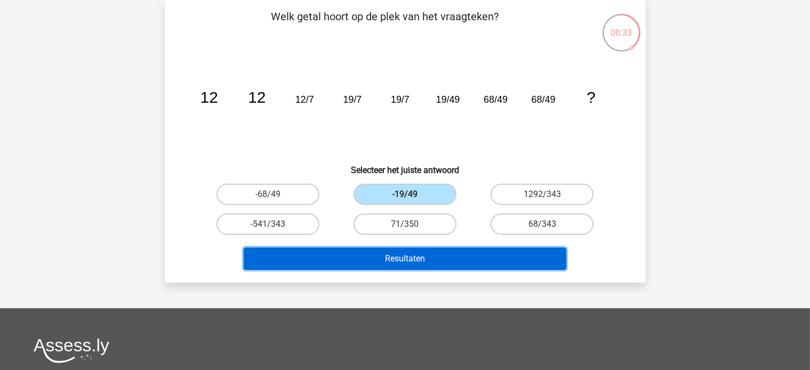
click at [387, 255] on button "Resultaten" at bounding box center [405, 259] width 322 height 22
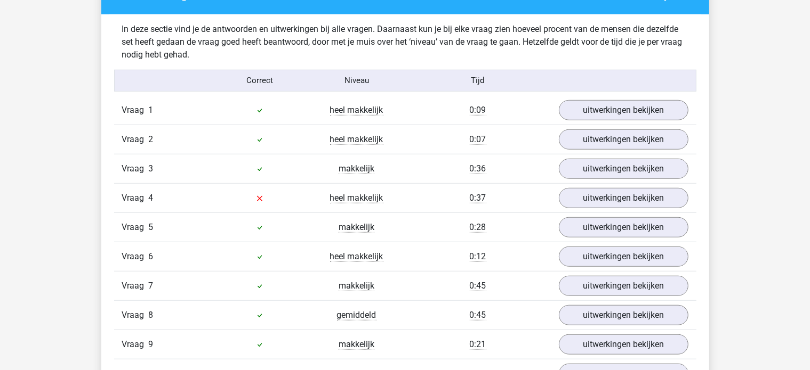
scroll to position [906, 0]
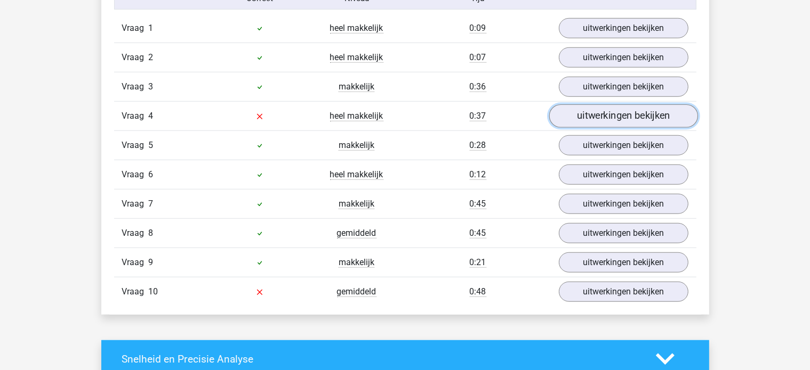
click at [599, 117] on link "uitwerkingen bekijken" at bounding box center [622, 115] width 149 height 23
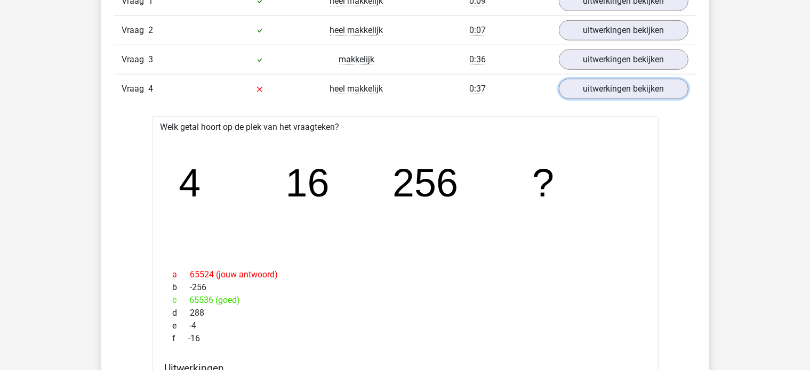
scroll to position [959, 0]
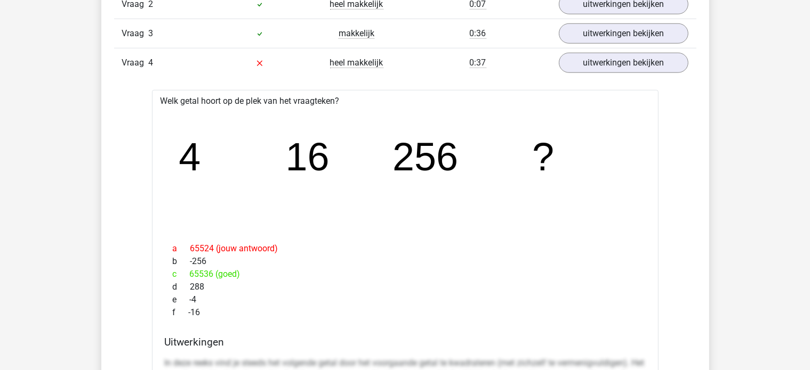
click at [214, 266] on div "a 65524 (jouw antwoord) b -256 c 65536 (goed) d 288 e -4 f -16" at bounding box center [405, 280] width 481 height 85
click at [205, 269] on div "c 65536 (goed)" at bounding box center [405, 274] width 481 height 13
drag, startPoint x: 211, startPoint y: 246, endPoint x: 192, endPoint y: 244, distance: 19.3
click at [188, 244] on div "a 65524 (jouw antwoord)" at bounding box center [405, 249] width 481 height 13
click at [208, 244] on div "a 65524 (jouw antwoord)" at bounding box center [405, 249] width 481 height 13
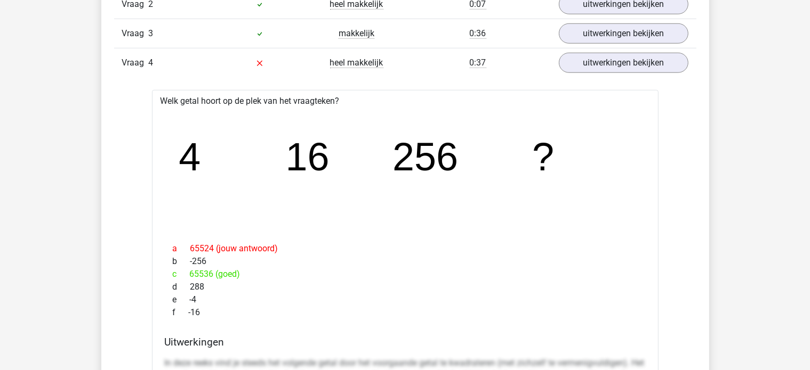
drag, startPoint x: 217, startPoint y: 244, endPoint x: 211, endPoint y: 243, distance: 6.0
click at [211, 243] on div "a 65524 (jouw antwoord)" at bounding box center [405, 249] width 481 height 13
drag, startPoint x: 209, startPoint y: 243, endPoint x: 143, endPoint y: 238, distance: 66.2
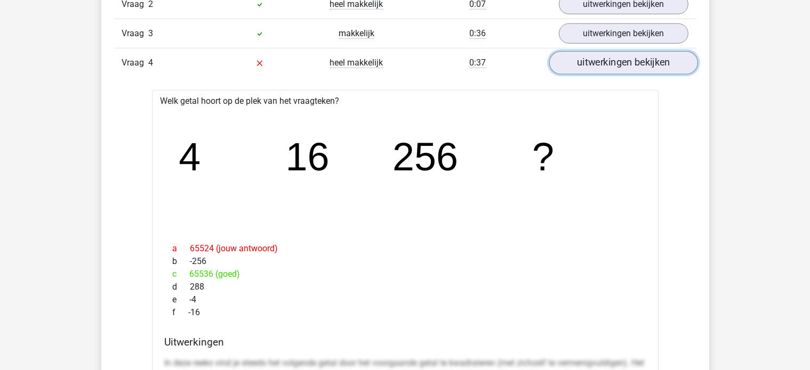
click at [619, 53] on link "uitwerkingen bekijken" at bounding box center [622, 62] width 149 height 23
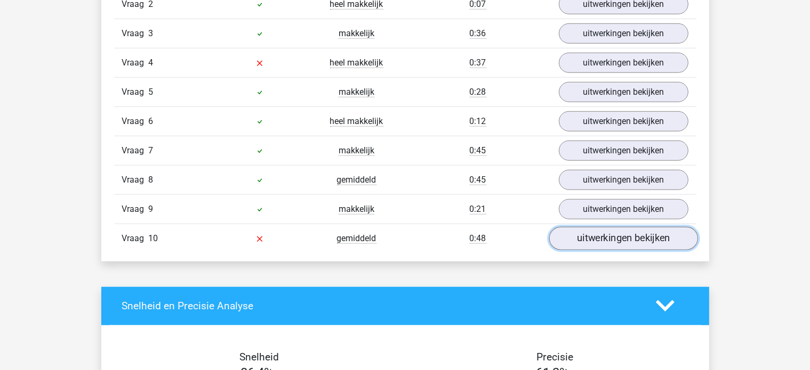
click at [612, 236] on link "uitwerkingen bekijken" at bounding box center [622, 238] width 149 height 23
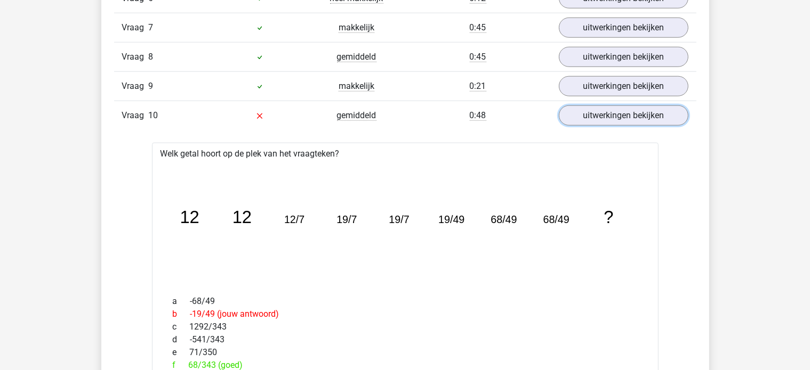
scroll to position [1066, 0]
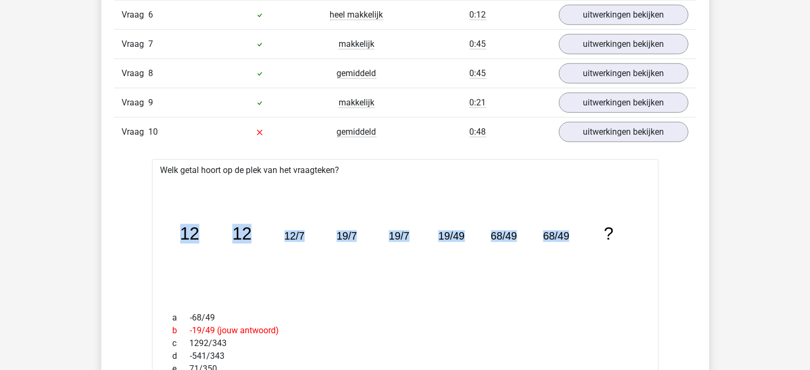
drag, startPoint x: 184, startPoint y: 224, endPoint x: 586, endPoint y: 217, distance: 401.9
click at [586, 217] on icon "image/svg+xml 12 12 12/7 19/7 19/7 19/49 68/49 68/49 ?" at bounding box center [405, 240] width 472 height 118
copy g "12 12 12/7 19/7 19/7 19/49 68/49 68/49"
click at [596, 111] on div "Vraag 9 makkelijk 0:21 uitwerkingen bekijken" at bounding box center [405, 102] width 582 height 29
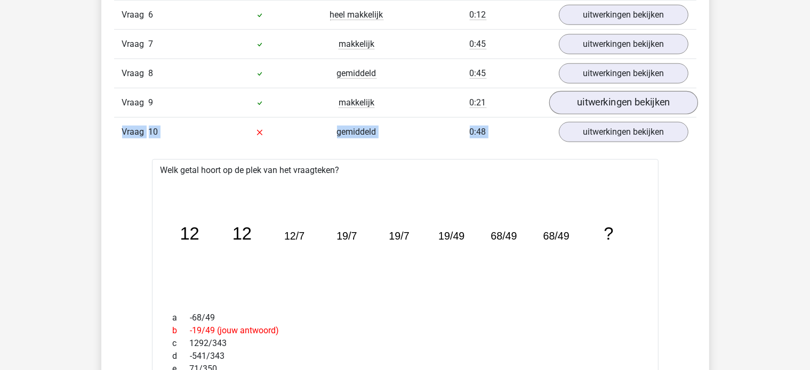
drag, startPoint x: 614, startPoint y: 108, endPoint x: 620, endPoint y: 100, distance: 9.5
click at [620, 100] on div "Vraag 1 heel makkelijk 0:09 uitwerkingen bekijken Welk getal hoort op de plek v…" at bounding box center [405, 323] width 566 height 938
click at [591, 108] on link "uitwerkingen bekijken" at bounding box center [622, 102] width 149 height 23
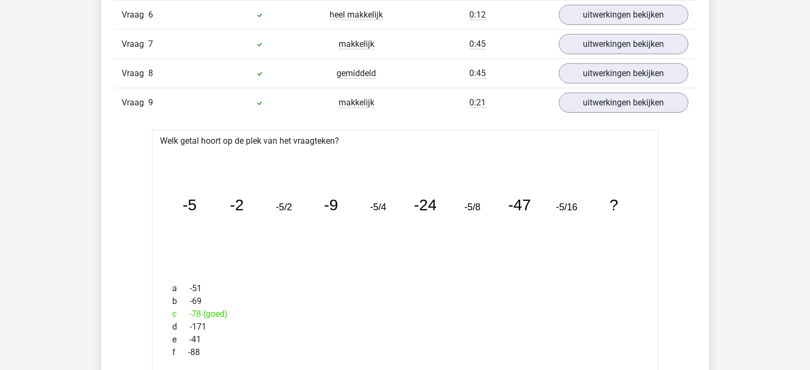
drag, startPoint x: 609, startPoint y: 110, endPoint x: 615, endPoint y: 118, distance: 9.5
click at [601, 99] on link "uitwerkingen bekijken" at bounding box center [622, 102] width 149 height 23
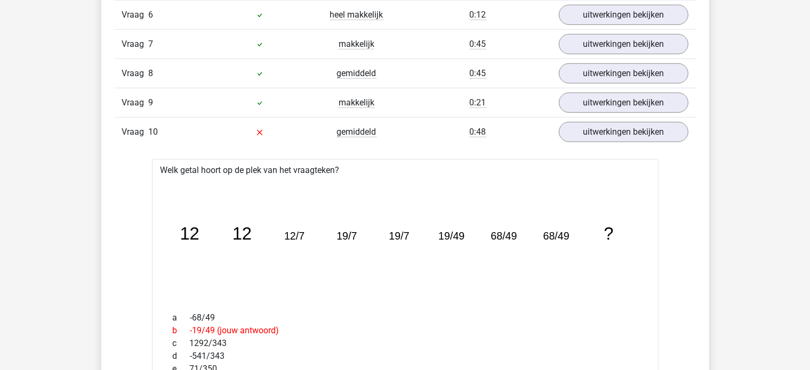
click at [605, 146] on div "Vraag 1 heel makkelijk 0:09 uitwerkingen bekijken Welk getal hoort op de plek v…" at bounding box center [405, 323] width 566 height 938
click at [599, 138] on link "uitwerkingen bekijken" at bounding box center [622, 131] width 149 height 23
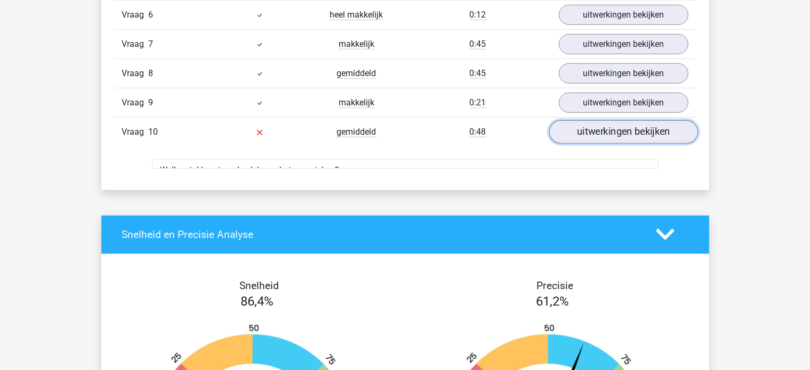
click at [597, 127] on link "uitwerkingen bekijken" at bounding box center [622, 131] width 149 height 23
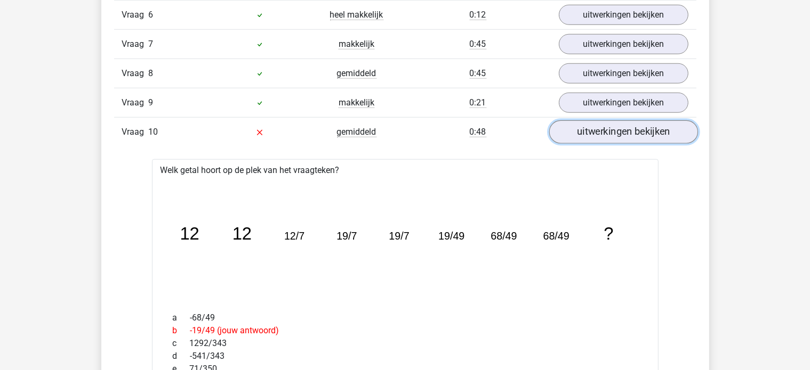
click at [597, 126] on link "uitwerkingen bekijken" at bounding box center [622, 131] width 149 height 23
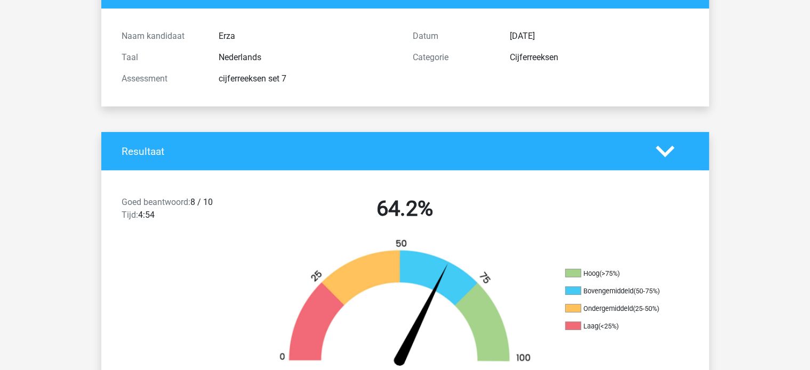
scroll to position [0, 0]
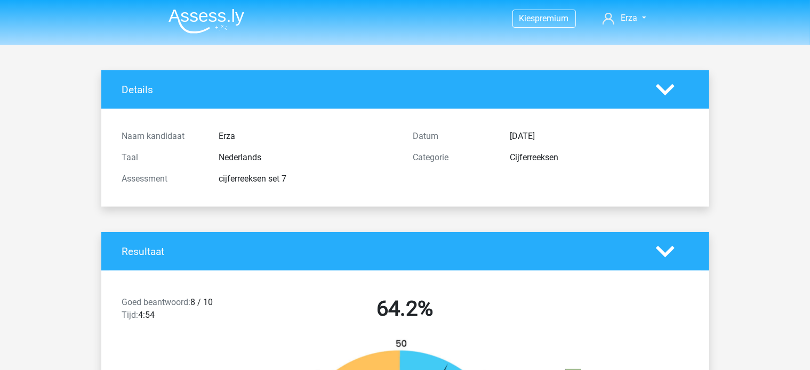
click at [231, 29] on img at bounding box center [206, 21] width 76 height 25
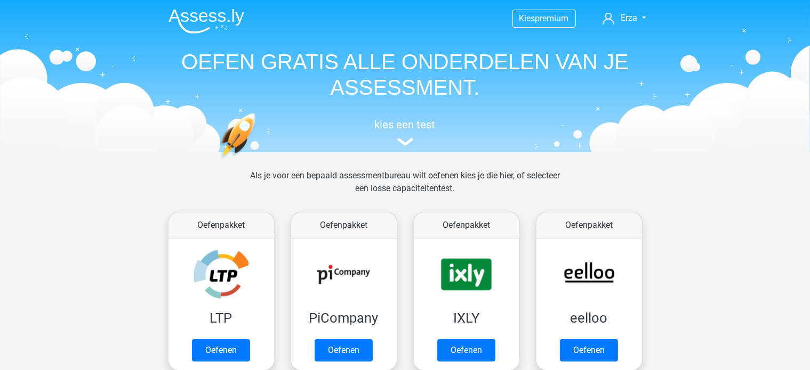
click at [441, 211] on div "Oefenpakket IXLY Oefenen" at bounding box center [466, 291] width 123 height 167
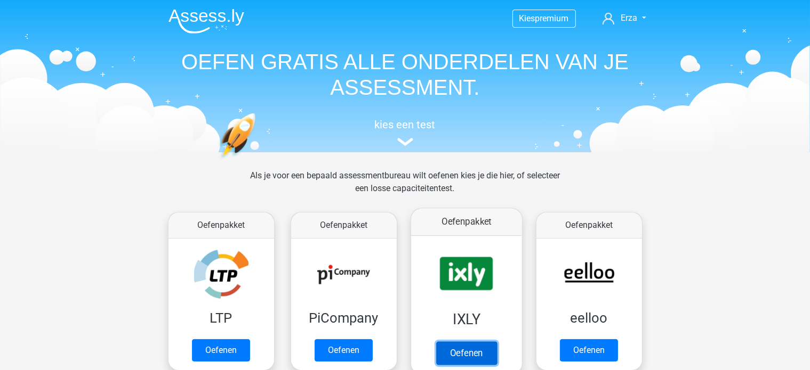
click at [448, 342] on link "Oefenen" at bounding box center [465, 353] width 61 height 23
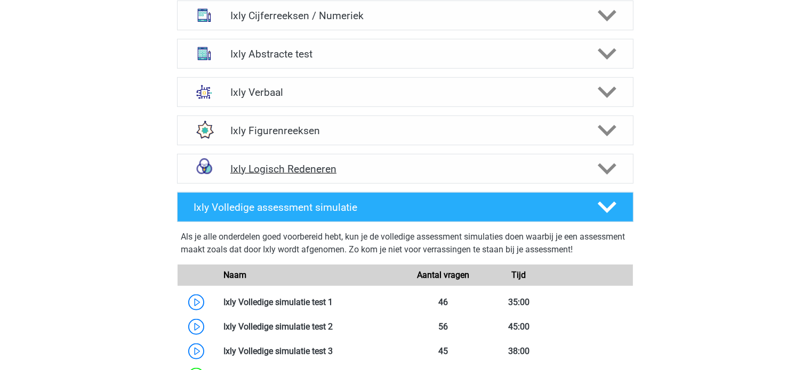
scroll to position [711, 0]
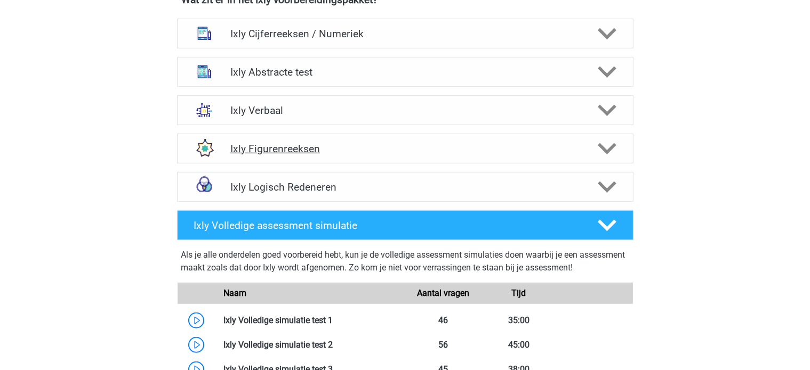
click at [303, 138] on div "Ixly Figurenreeksen" at bounding box center [405, 149] width 456 height 30
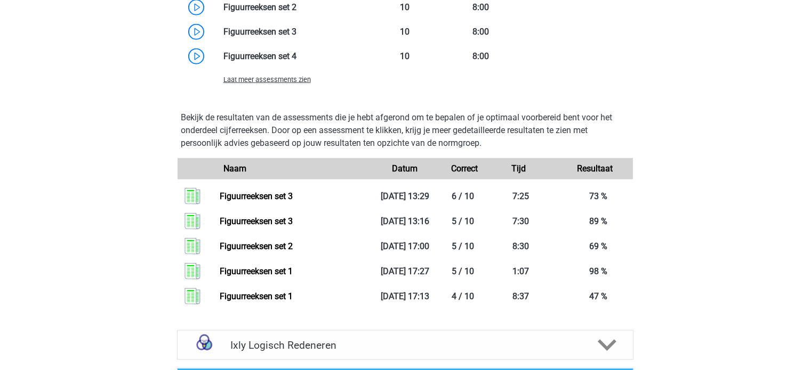
scroll to position [1137, 0]
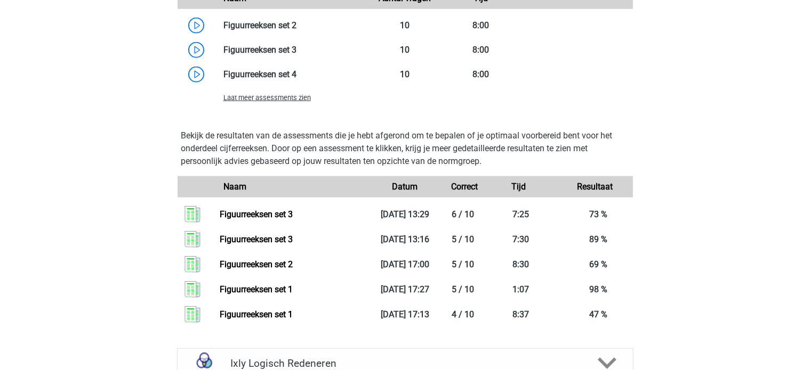
click at [281, 96] on span "Laat meer assessments zien" at bounding box center [266, 98] width 87 height 8
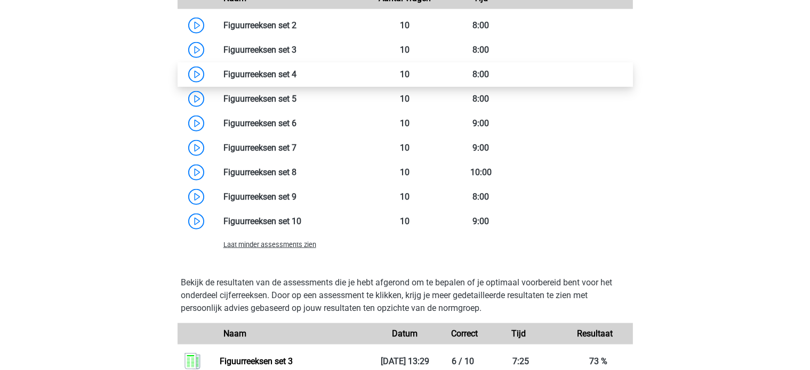
click at [296, 79] on link at bounding box center [296, 74] width 0 height 10
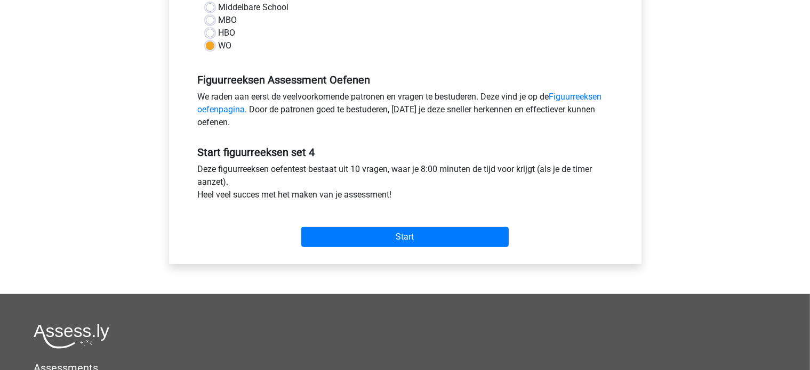
scroll to position [320, 0]
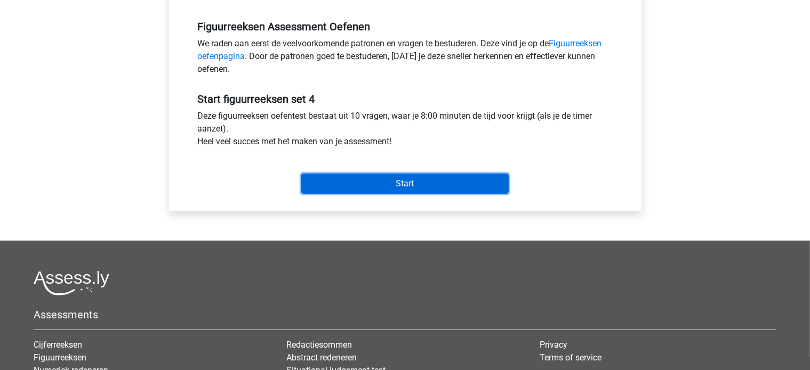
click at [353, 183] on input "Start" at bounding box center [404, 184] width 207 height 20
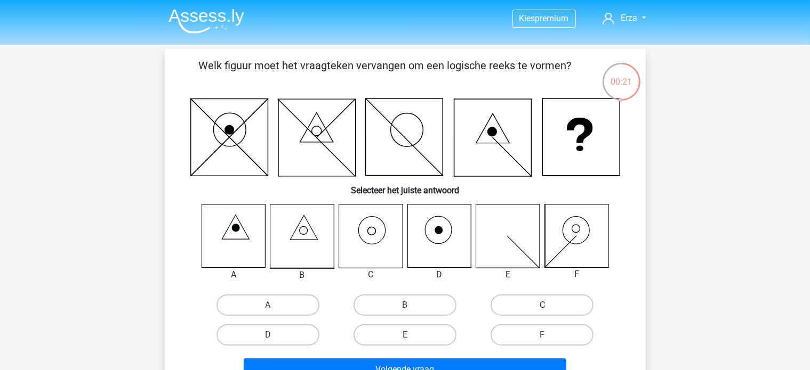
click at [540, 308] on label "C" at bounding box center [541, 305] width 103 height 21
click at [542, 308] on input "C" at bounding box center [545, 308] width 7 height 7
radio input "true"
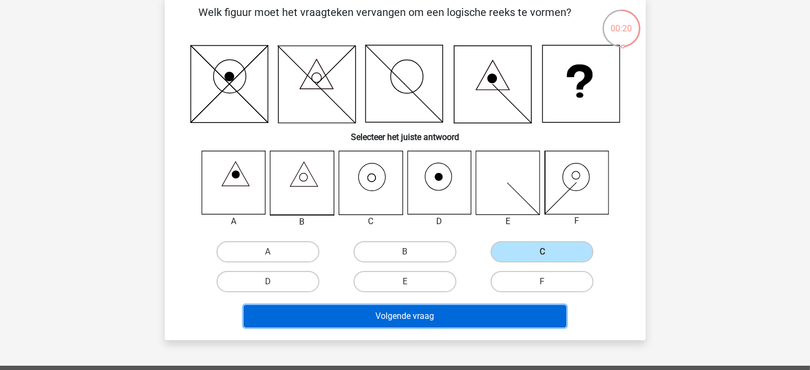
click at [500, 316] on button "Volgende vraag" at bounding box center [405, 316] width 322 height 22
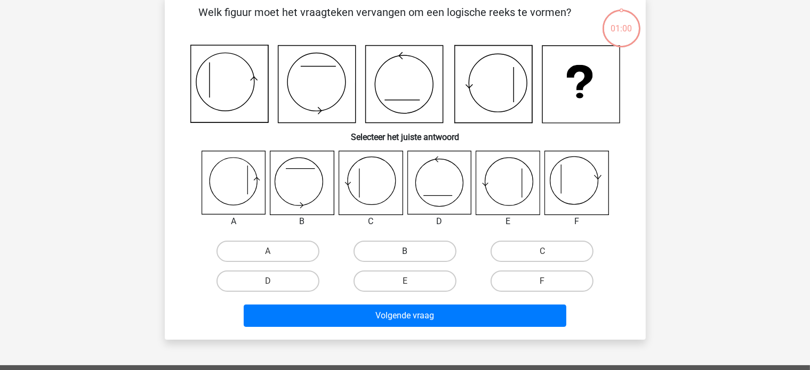
scroll to position [49, 0]
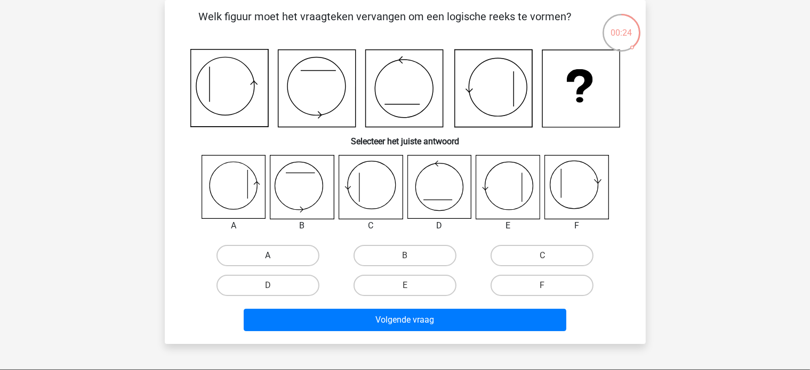
click at [286, 247] on label "A" at bounding box center [267, 255] width 103 height 21
click at [274, 256] on input "A" at bounding box center [271, 259] width 7 height 7
radio input "true"
click at [535, 276] on label "F" at bounding box center [541, 285] width 103 height 21
click at [542, 286] on input "F" at bounding box center [545, 289] width 7 height 7
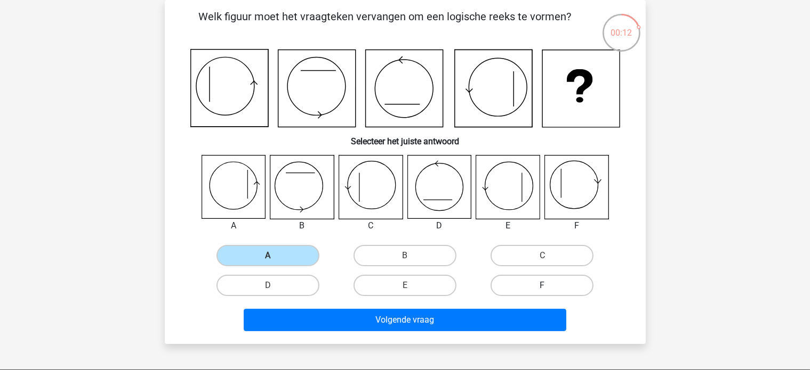
radio input "true"
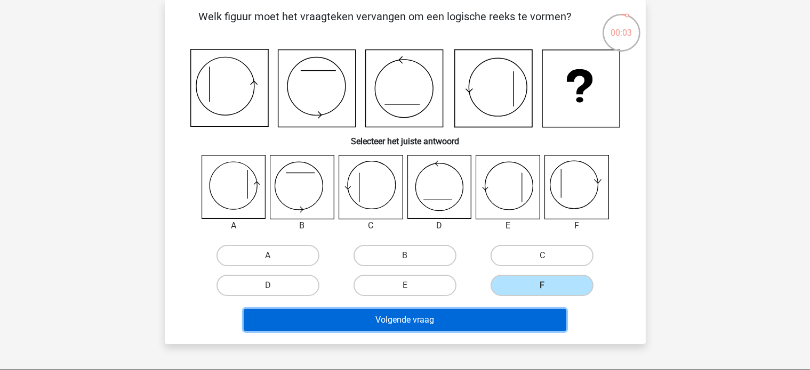
click at [437, 315] on button "Volgende vraag" at bounding box center [405, 320] width 322 height 22
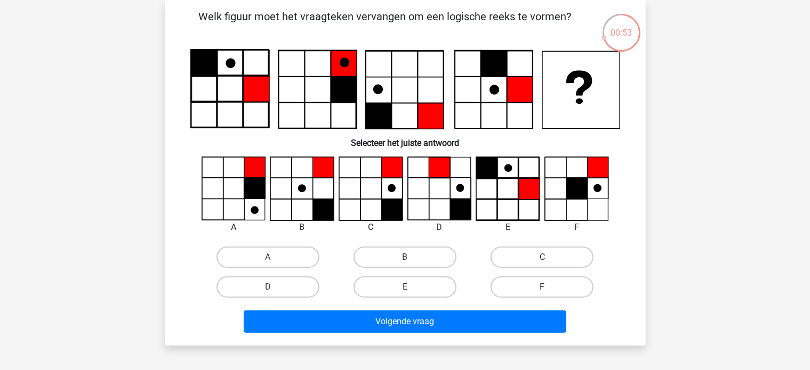
click at [533, 255] on label "C" at bounding box center [541, 257] width 103 height 21
click at [542, 257] on input "C" at bounding box center [545, 260] width 7 height 7
radio input "true"
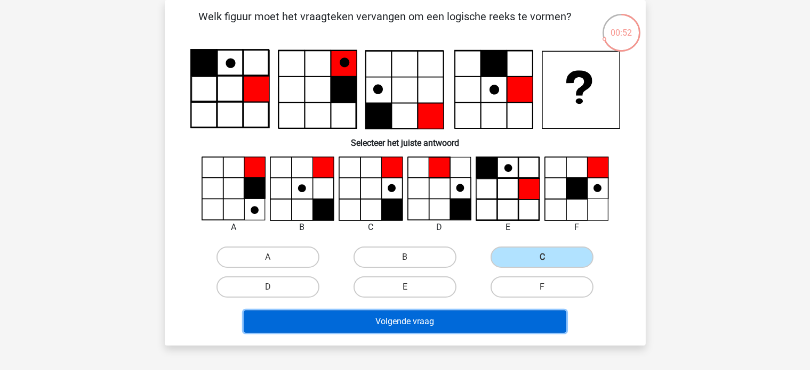
click at [471, 325] on button "Volgende vraag" at bounding box center [405, 322] width 322 height 22
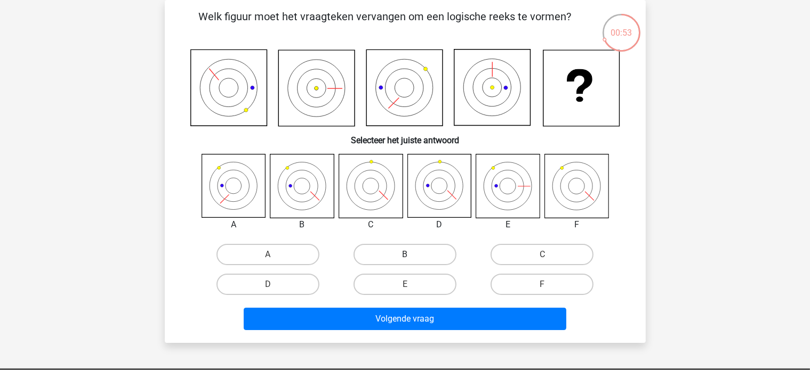
click at [392, 249] on label "B" at bounding box center [404, 254] width 103 height 21
click at [405, 255] on input "B" at bounding box center [408, 258] width 7 height 7
radio input "true"
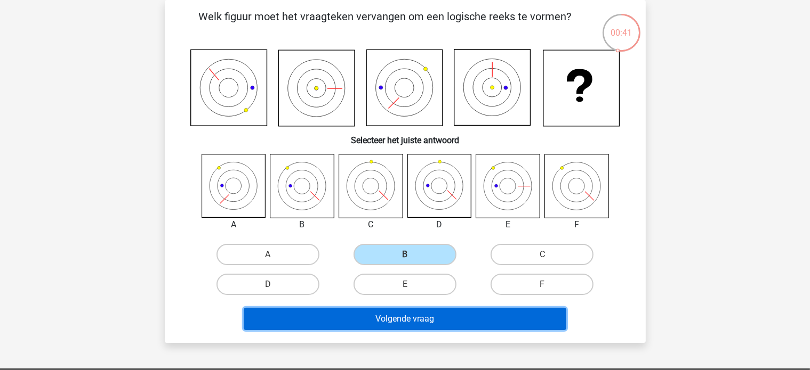
click at [427, 316] on button "Volgende vraag" at bounding box center [405, 319] width 322 height 22
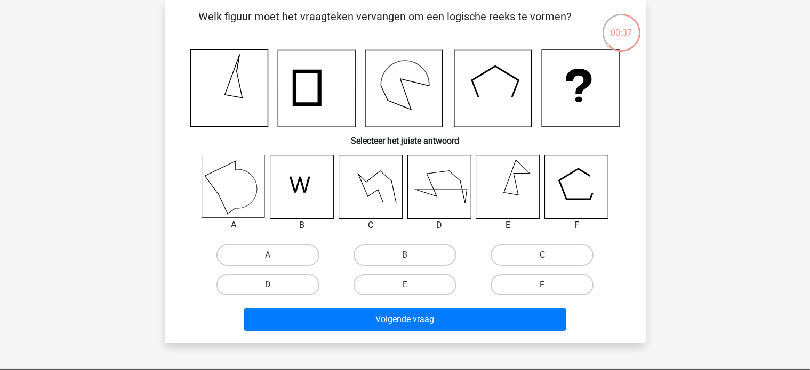
click at [505, 254] on label "C" at bounding box center [541, 255] width 103 height 21
click at [542, 255] on input "C" at bounding box center [545, 258] width 7 height 7
radio input "true"
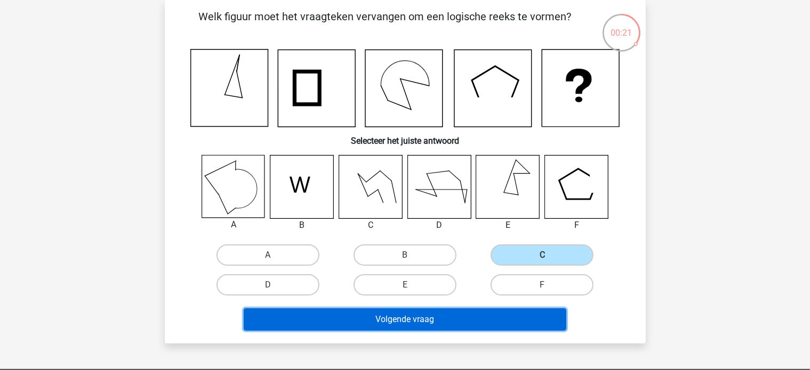
click at [473, 316] on button "Volgende vraag" at bounding box center [405, 320] width 322 height 22
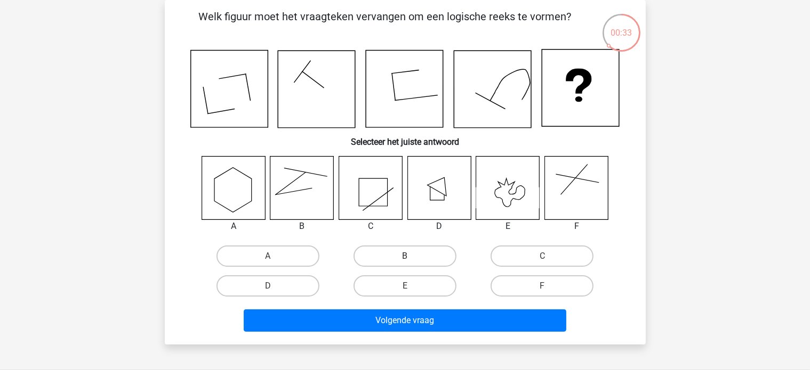
click at [397, 262] on label "B" at bounding box center [404, 256] width 103 height 21
click at [405, 262] on input "B" at bounding box center [408, 259] width 7 height 7
radio input "true"
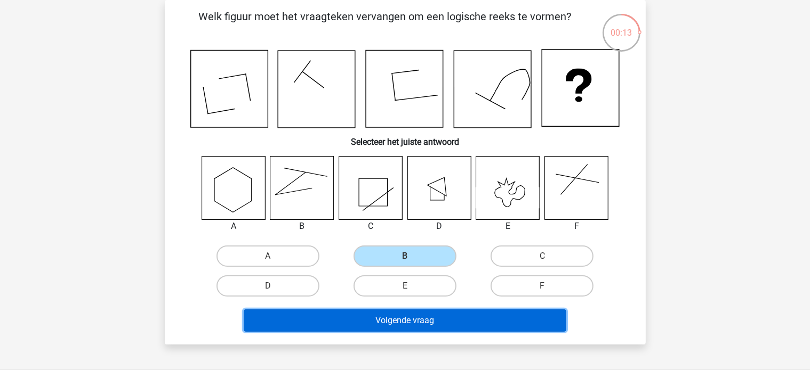
click at [379, 320] on button "Volgende vraag" at bounding box center [405, 321] width 322 height 22
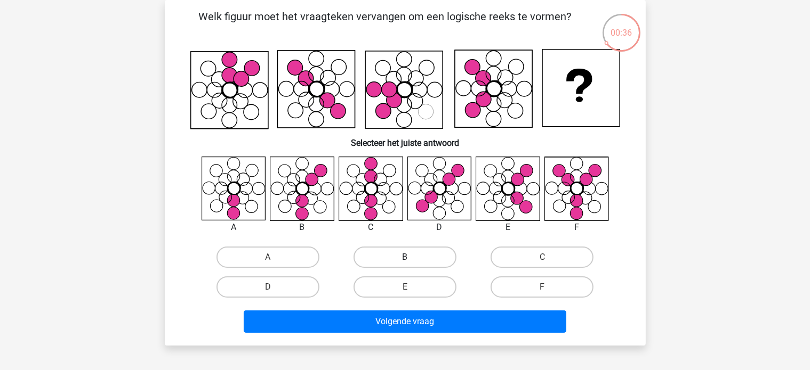
click at [413, 261] on label "B" at bounding box center [404, 257] width 103 height 21
click at [411, 261] on input "B" at bounding box center [408, 260] width 7 height 7
radio input "true"
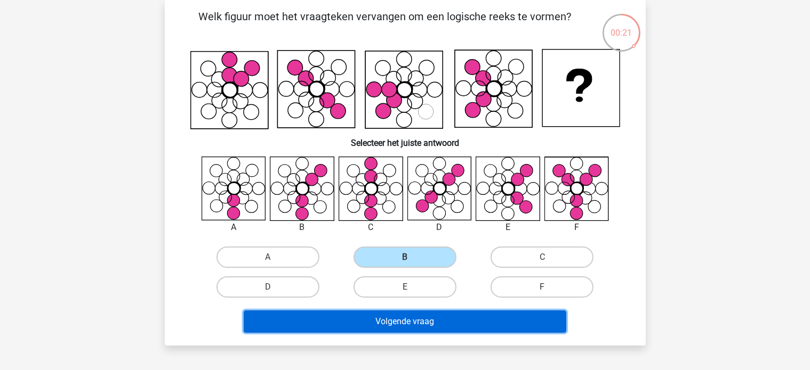
click at [429, 322] on button "Volgende vraag" at bounding box center [405, 322] width 322 height 22
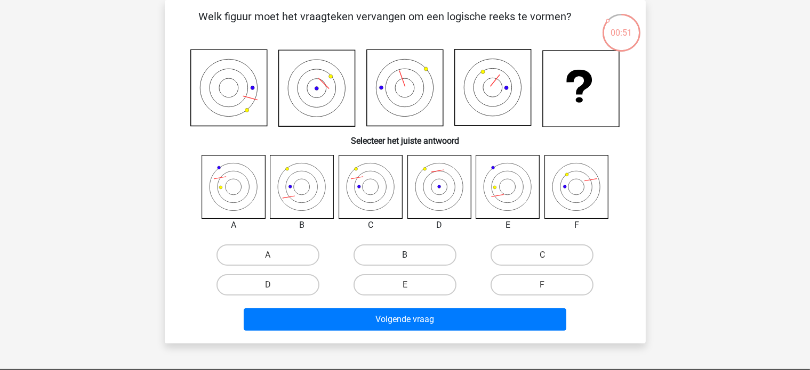
click at [386, 251] on label "B" at bounding box center [404, 255] width 103 height 21
click at [405, 255] on input "B" at bounding box center [408, 258] width 7 height 7
radio input "true"
click at [575, 253] on label "C" at bounding box center [541, 255] width 103 height 21
click at [549, 255] on input "C" at bounding box center [545, 258] width 7 height 7
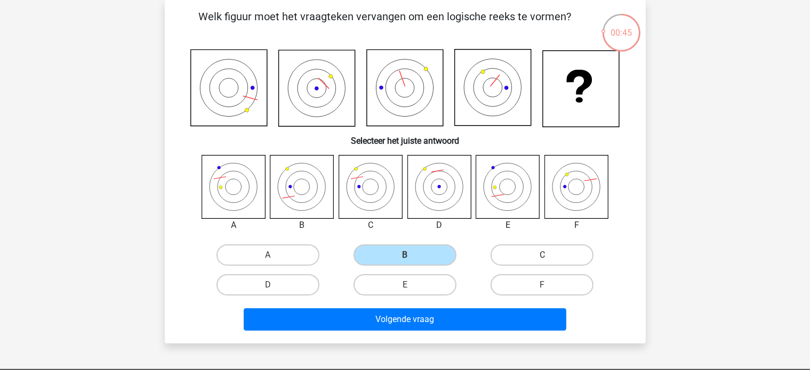
radio input "true"
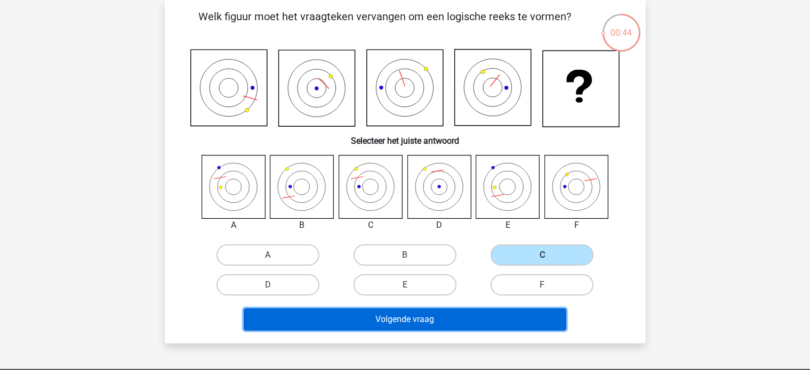
click at [486, 315] on button "Volgende vraag" at bounding box center [405, 320] width 322 height 22
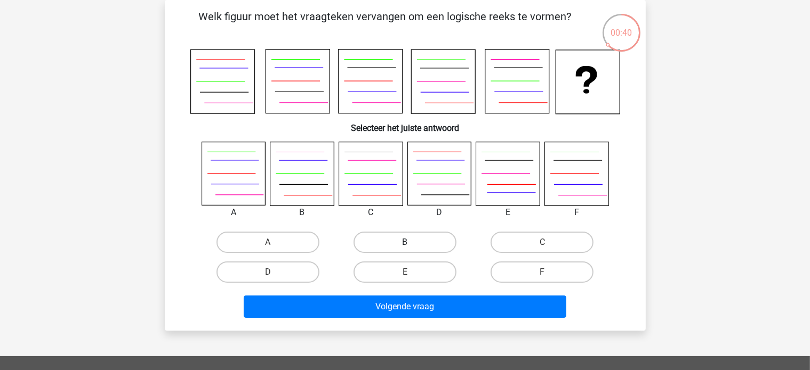
click at [393, 239] on label "B" at bounding box center [404, 242] width 103 height 21
click at [405, 243] on input "B" at bounding box center [408, 246] width 7 height 7
radio input "true"
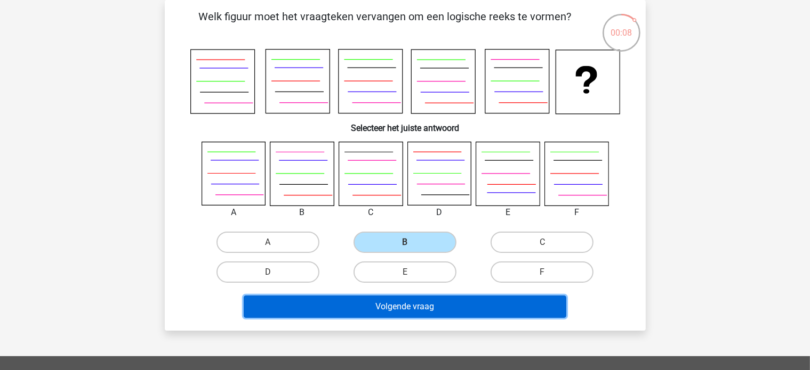
click at [401, 302] on button "Volgende vraag" at bounding box center [405, 307] width 322 height 22
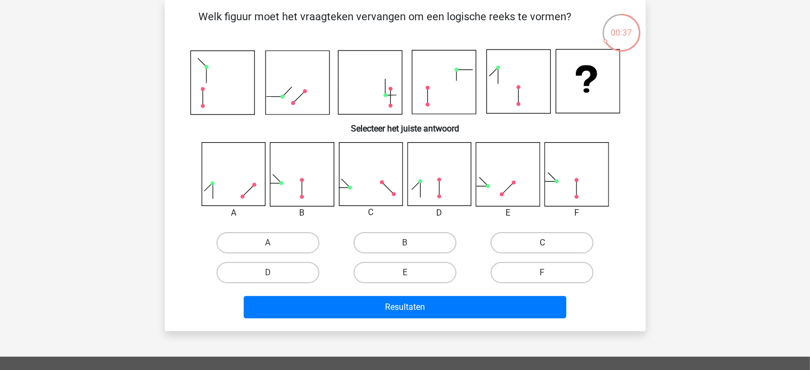
click at [520, 238] on label "C" at bounding box center [541, 242] width 103 height 21
click at [542, 243] on input "C" at bounding box center [545, 246] width 7 height 7
radio input "true"
click at [379, 277] on label "E" at bounding box center [404, 272] width 103 height 21
click at [405, 277] on input "E" at bounding box center [408, 276] width 7 height 7
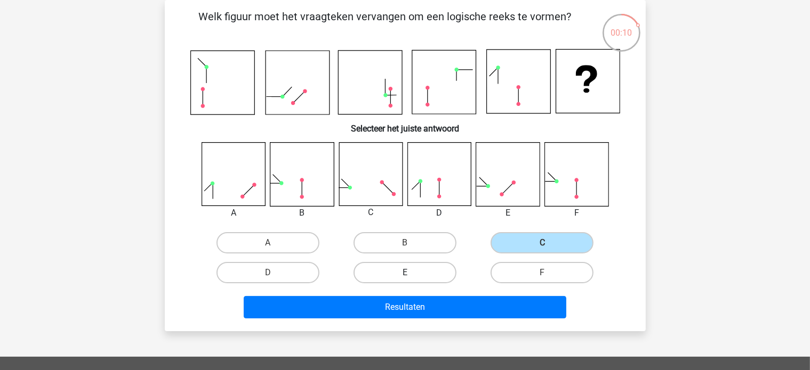
radio input "true"
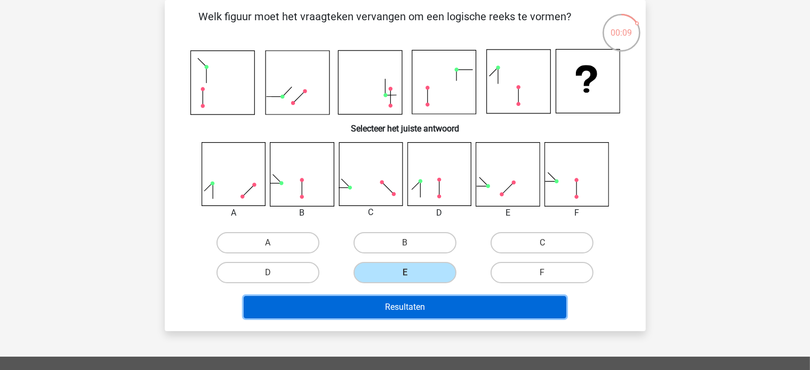
click at [382, 309] on button "Resultaten" at bounding box center [405, 307] width 322 height 22
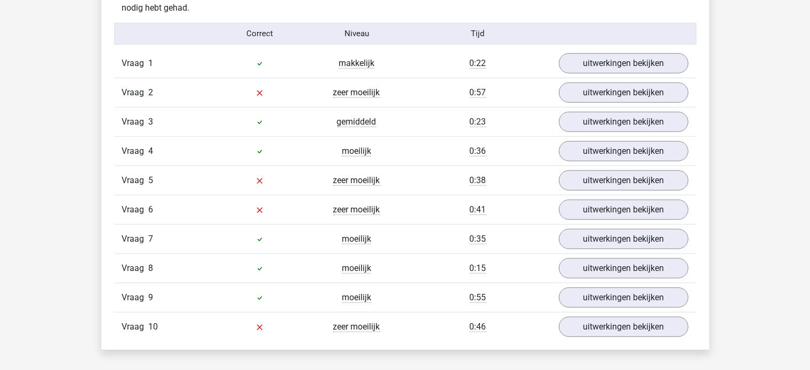
scroll to position [853, 0]
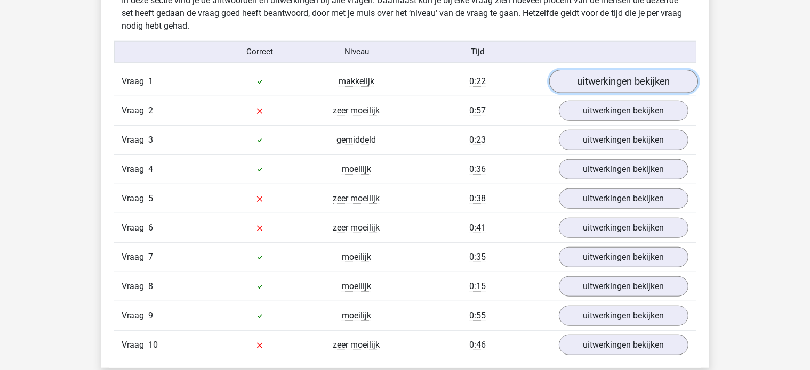
click at [572, 87] on link "uitwerkingen bekijken" at bounding box center [622, 81] width 149 height 23
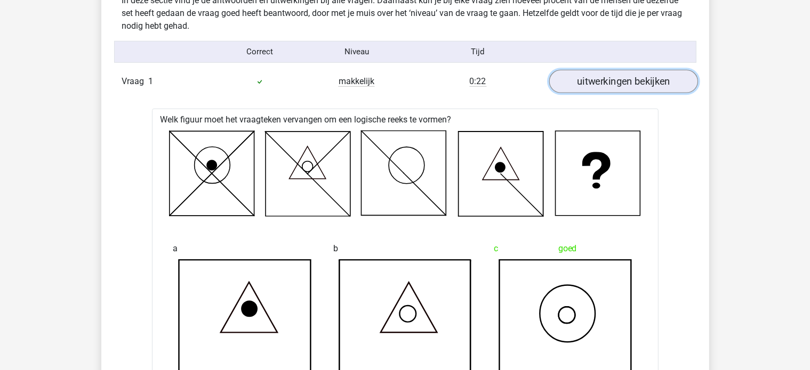
click at [591, 89] on link "uitwerkingen bekijken" at bounding box center [622, 81] width 149 height 23
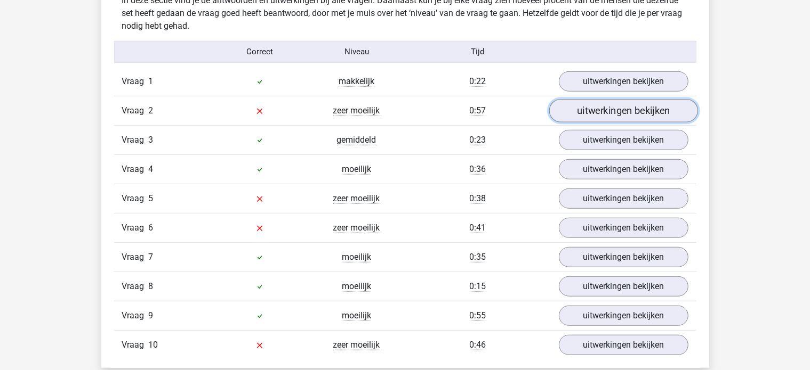
click at [595, 111] on link "uitwerkingen bekijken" at bounding box center [622, 110] width 149 height 23
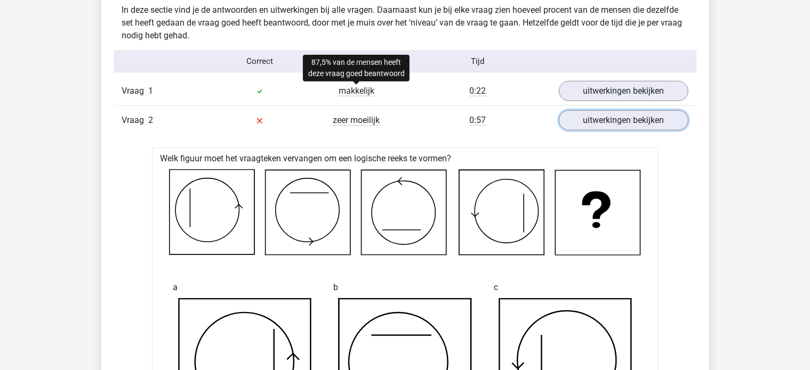
scroll to position [799, 0]
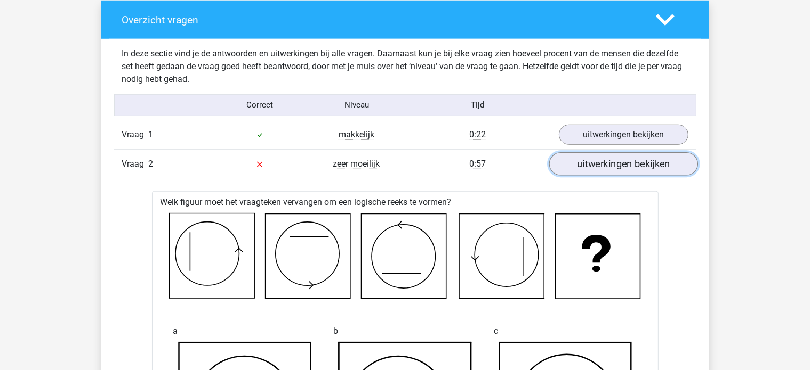
click at [583, 169] on link "uitwerkingen bekijken" at bounding box center [622, 163] width 149 height 23
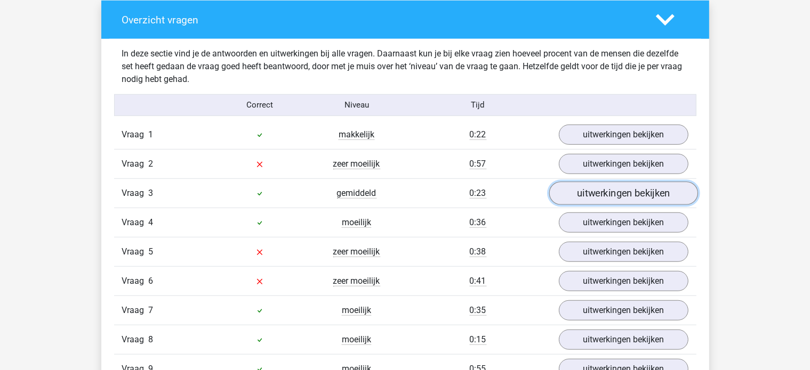
click at [585, 197] on link "uitwerkingen bekijken" at bounding box center [622, 193] width 149 height 23
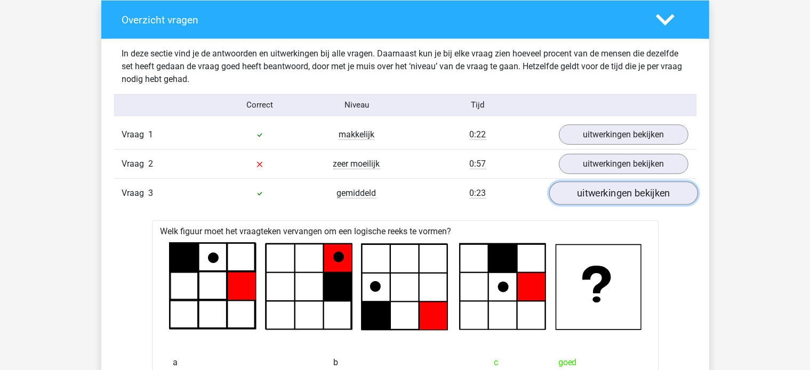
click at [582, 191] on link "uitwerkingen bekijken" at bounding box center [622, 193] width 149 height 23
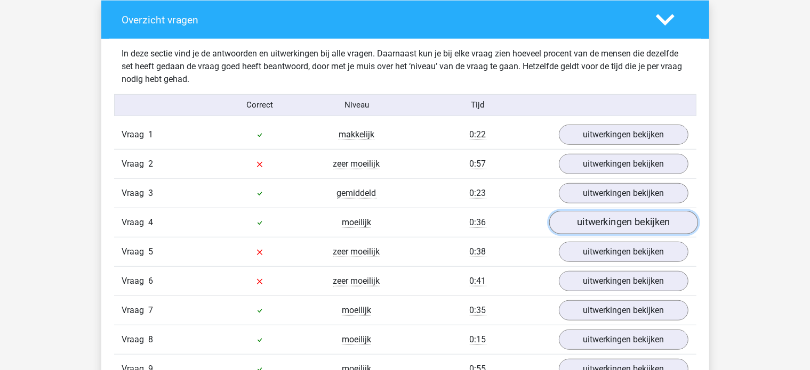
click at [597, 227] on link "uitwerkingen bekijken" at bounding box center [622, 222] width 149 height 23
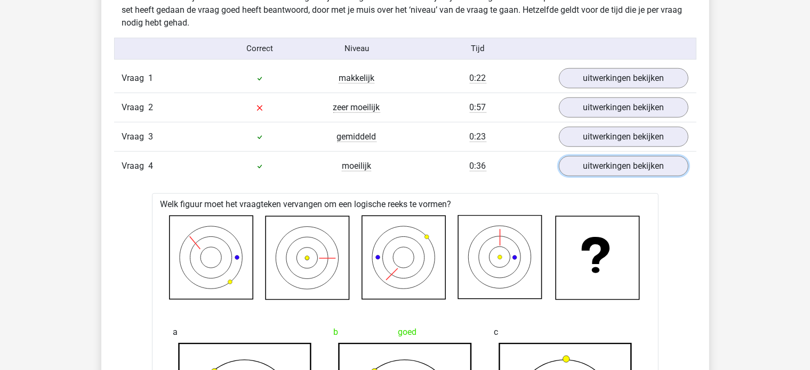
scroll to position [853, 0]
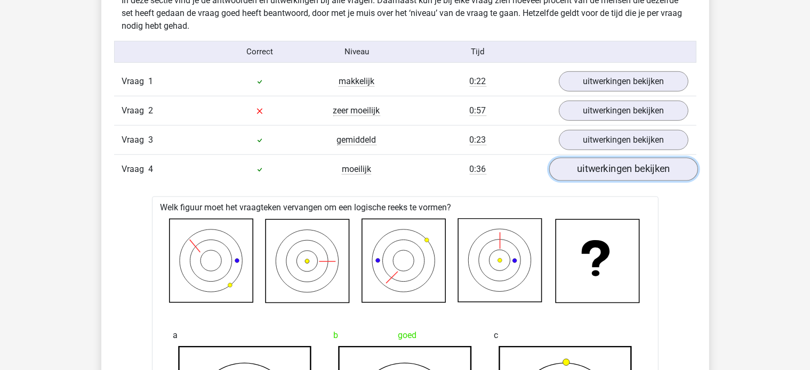
click at [585, 168] on link "uitwerkingen bekijken" at bounding box center [622, 169] width 149 height 23
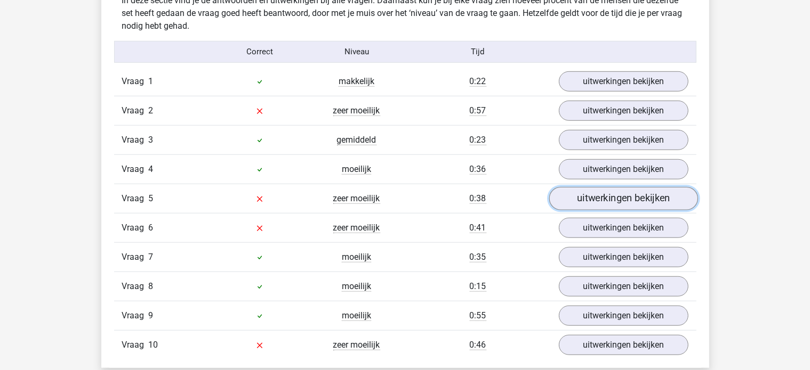
click at [589, 199] on link "uitwerkingen bekijken" at bounding box center [622, 198] width 149 height 23
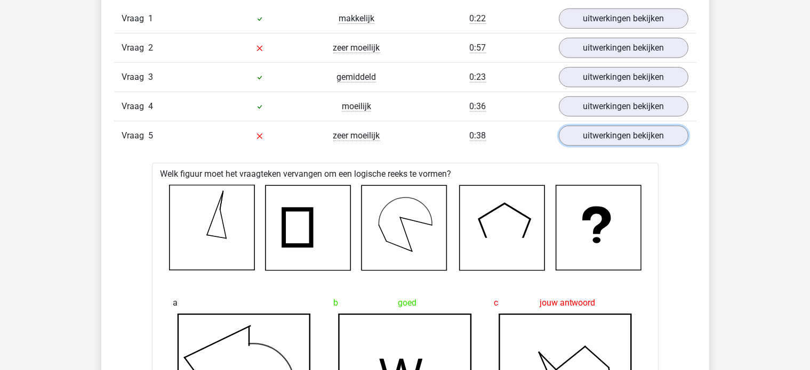
scroll to position [906, 0]
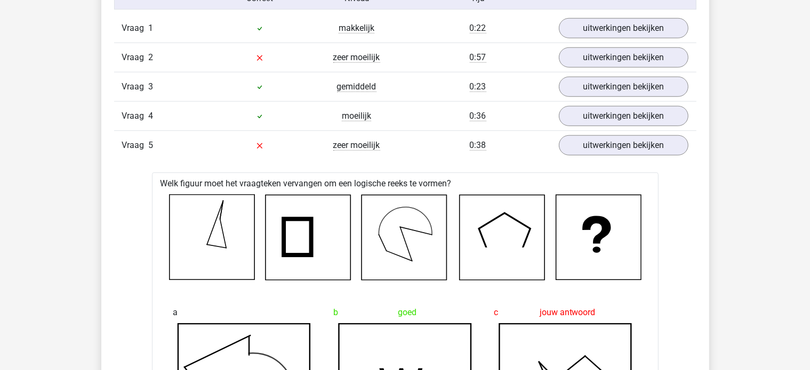
click at [563, 155] on div "Vraag 5 zeer moeilijk 0:38 uitwerkingen bekijken" at bounding box center [405, 145] width 582 height 29
click at [580, 151] on link "uitwerkingen bekijken" at bounding box center [622, 145] width 149 height 23
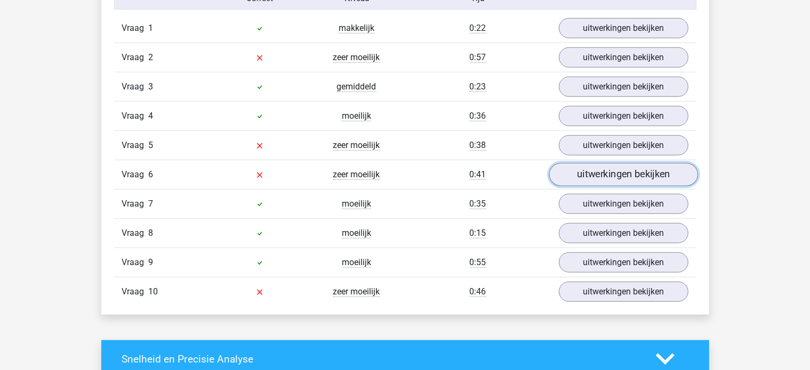
click at [600, 176] on link "uitwerkingen bekijken" at bounding box center [622, 174] width 149 height 23
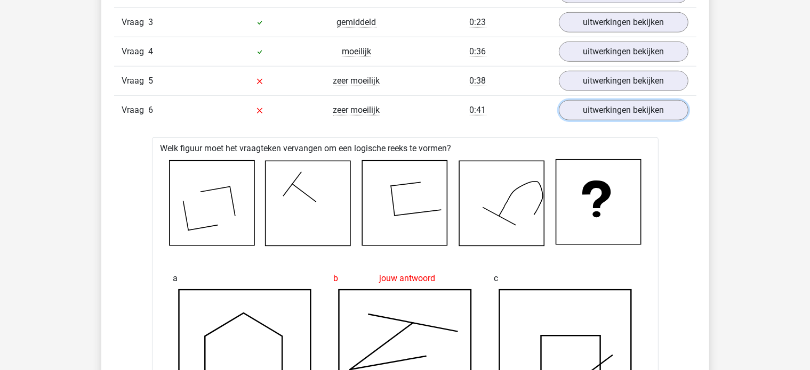
scroll to position [959, 0]
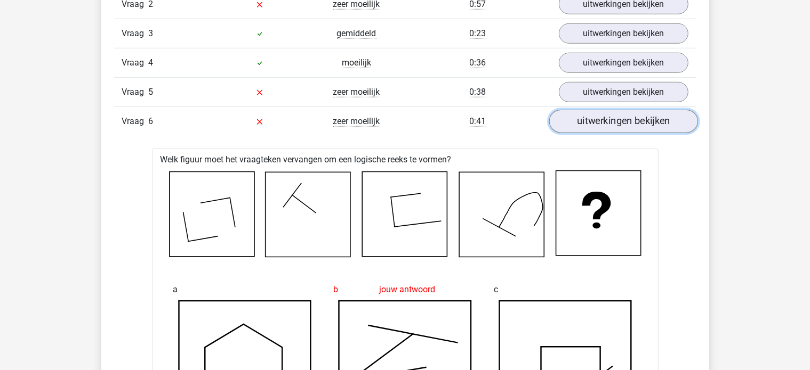
click at [569, 126] on link "uitwerkingen bekijken" at bounding box center [622, 121] width 149 height 23
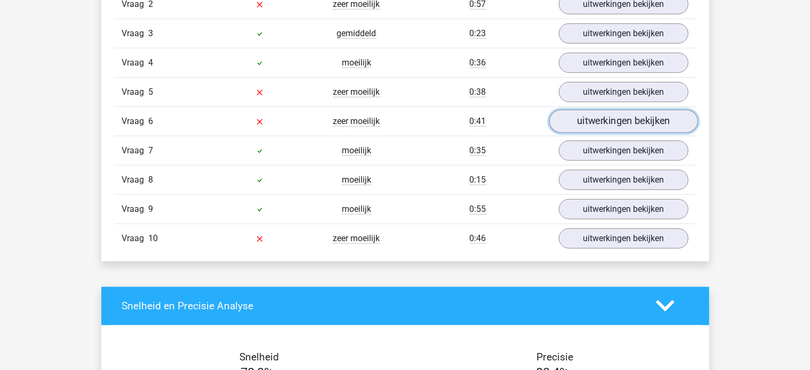
click at [582, 117] on link "uitwerkingen bekijken" at bounding box center [622, 121] width 149 height 23
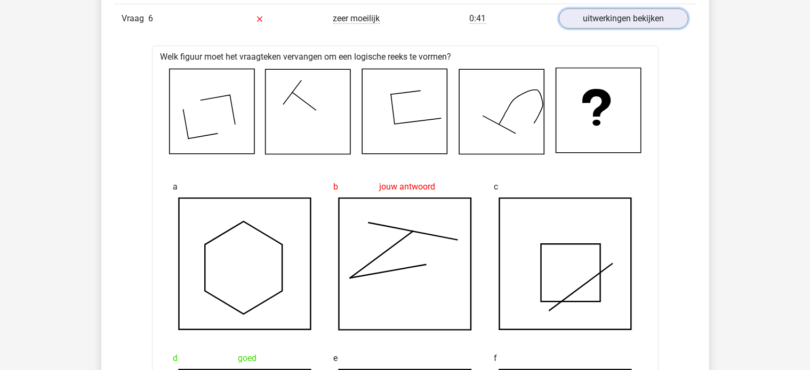
scroll to position [1226, 0]
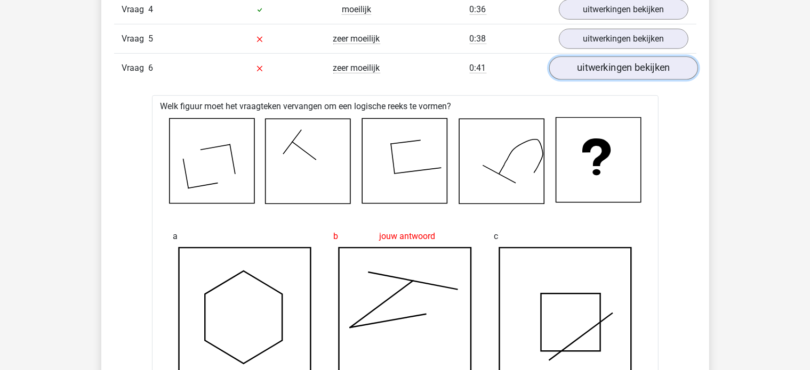
click at [572, 70] on link "uitwerkingen bekijken" at bounding box center [622, 67] width 149 height 23
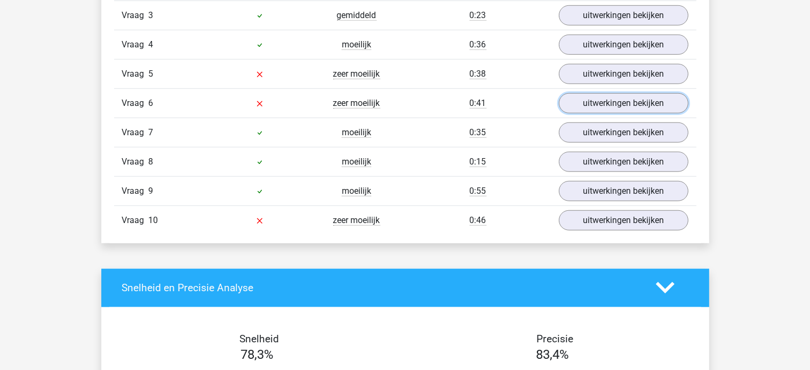
scroll to position [959, 0]
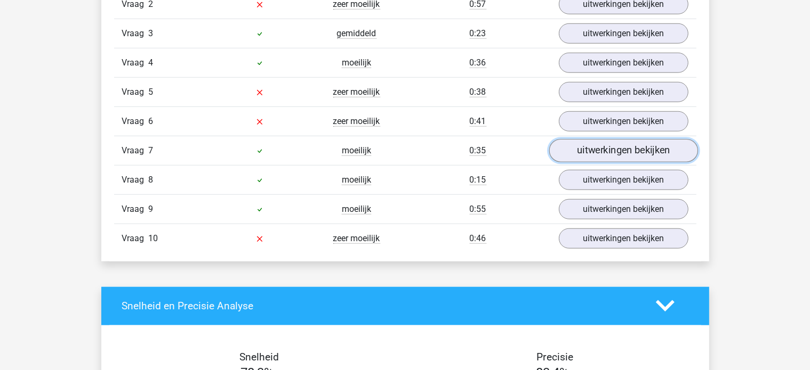
click at [573, 148] on link "uitwerkingen bekijken" at bounding box center [622, 150] width 149 height 23
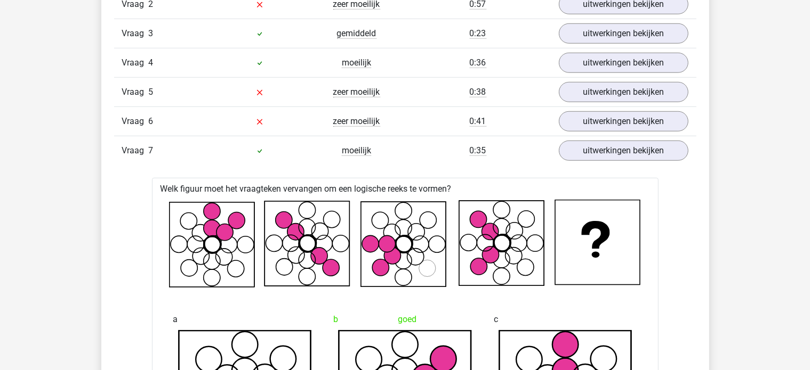
click at [558, 144] on div "uitwerkingen bekijken" at bounding box center [624, 151] width 146 height 20
click at [561, 149] on link "uitwerkingen bekijken" at bounding box center [622, 150] width 149 height 23
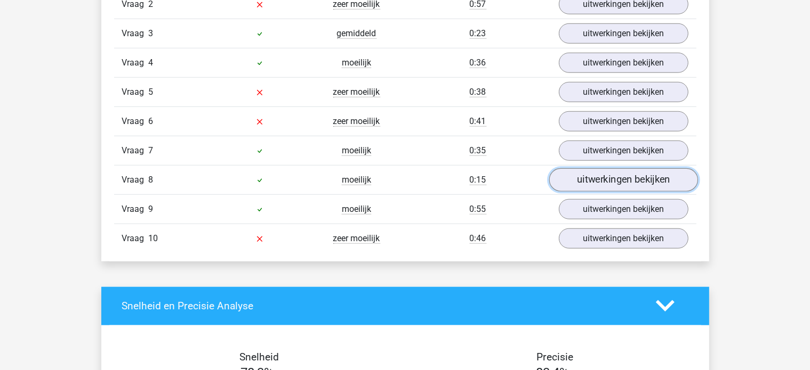
click at [587, 176] on link "uitwerkingen bekijken" at bounding box center [622, 179] width 149 height 23
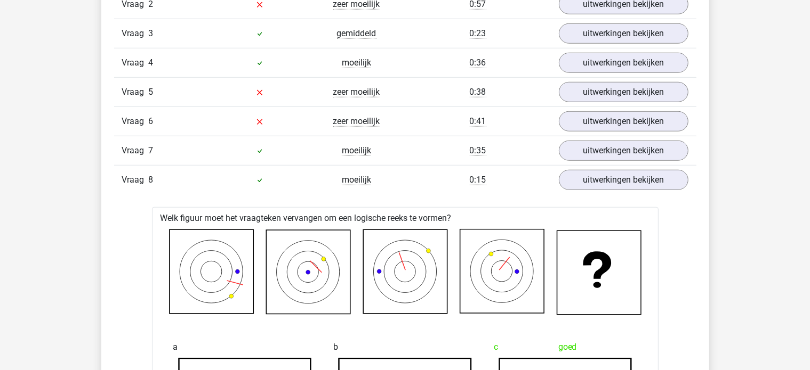
click at [560, 170] on div "uitwerkingen bekijken" at bounding box center [624, 180] width 146 height 20
click at [581, 180] on link "uitwerkingen bekijken" at bounding box center [622, 179] width 149 height 23
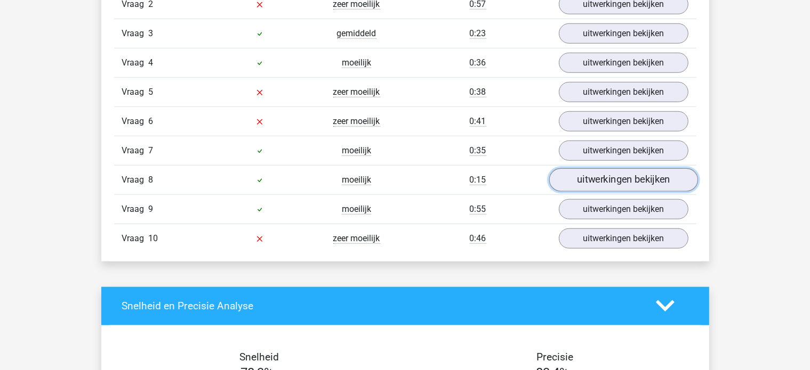
click at [581, 180] on link "uitwerkingen bekijken" at bounding box center [622, 179] width 149 height 23
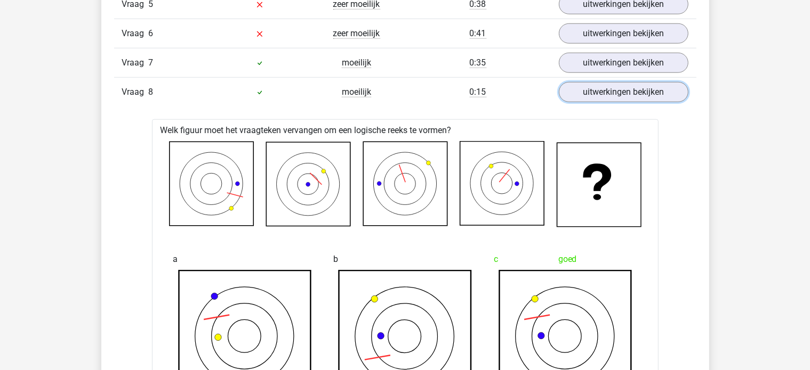
scroll to position [1066, 0]
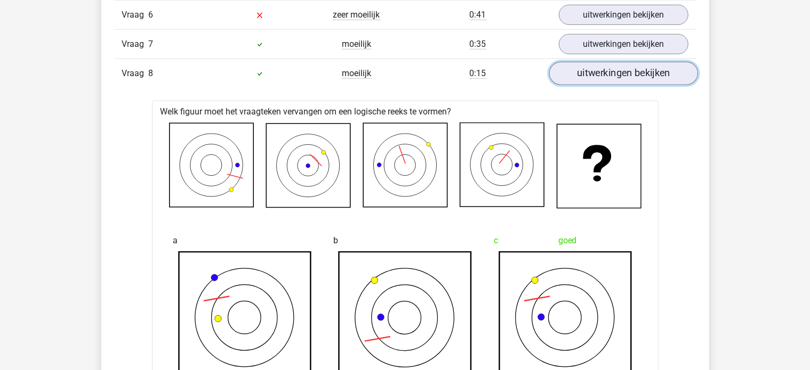
click at [603, 72] on link "uitwerkingen bekijken" at bounding box center [622, 73] width 149 height 23
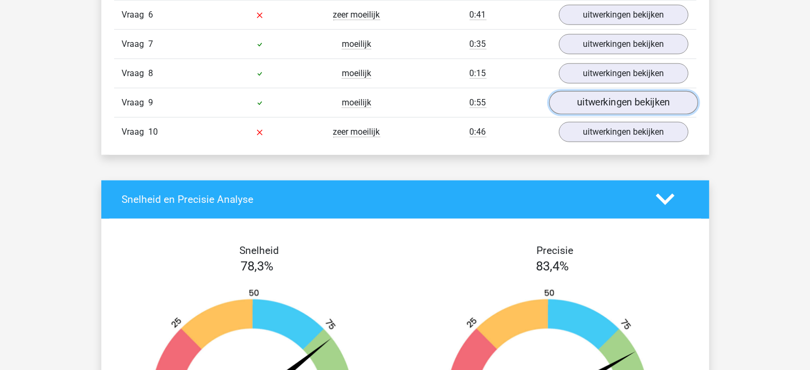
click at [597, 103] on link "uitwerkingen bekijken" at bounding box center [622, 102] width 149 height 23
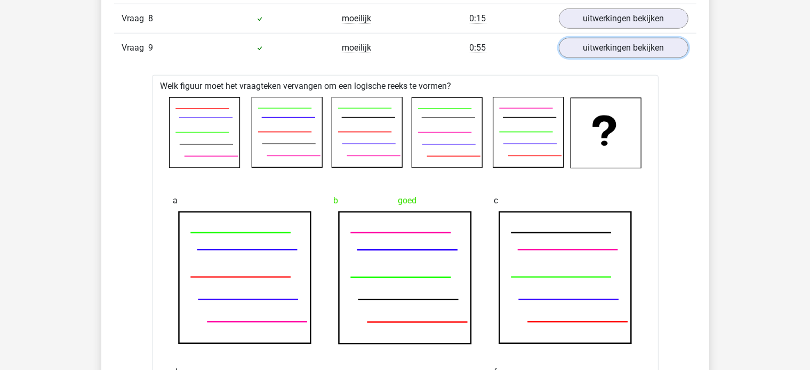
scroll to position [1119, 0]
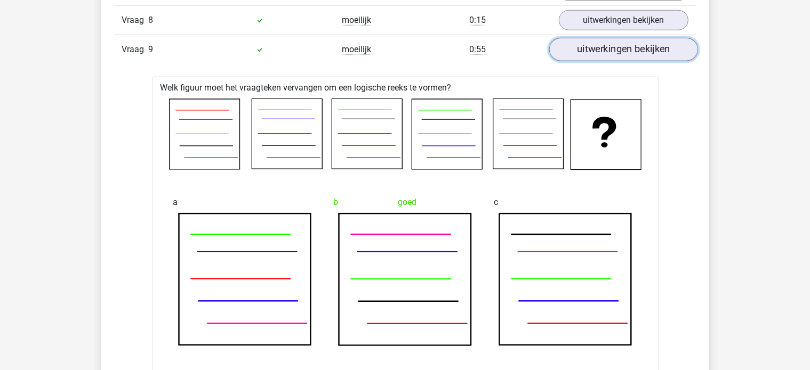
click at [666, 44] on link "uitwerkingen bekijken" at bounding box center [622, 49] width 149 height 23
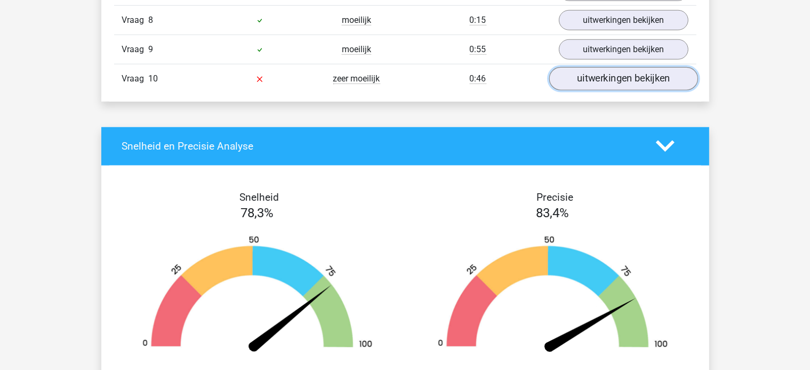
click at [603, 68] on link "uitwerkingen bekijken" at bounding box center [622, 78] width 149 height 23
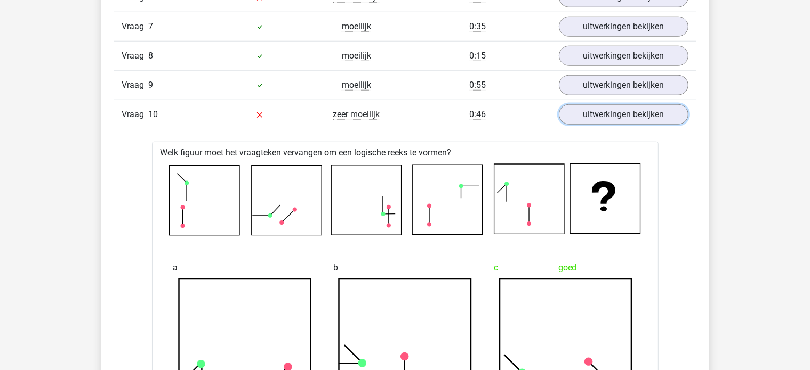
scroll to position [1066, 0]
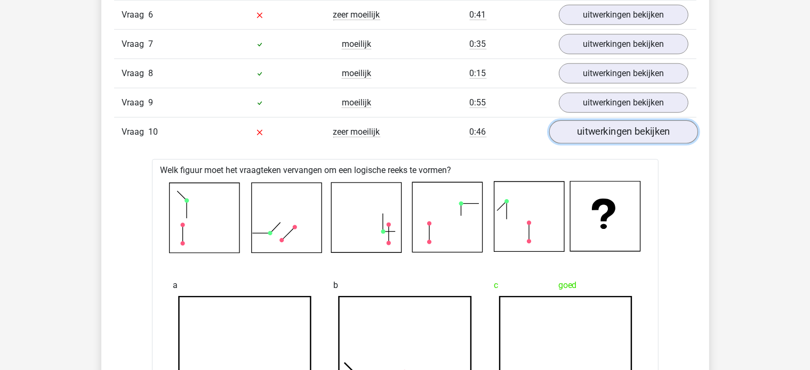
click at [576, 130] on link "uitwerkingen bekijken" at bounding box center [622, 131] width 149 height 23
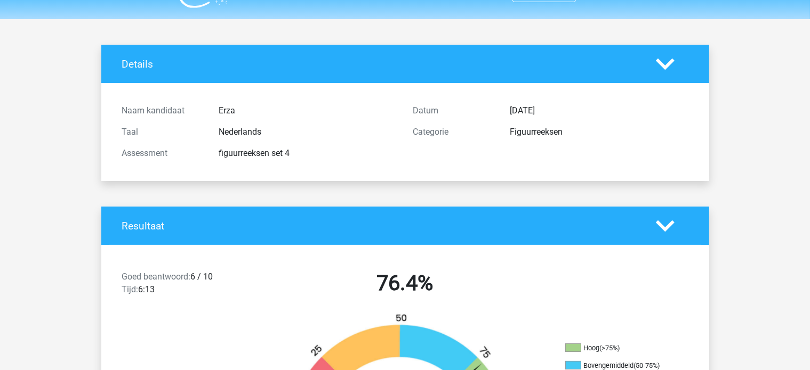
scroll to position [0, 0]
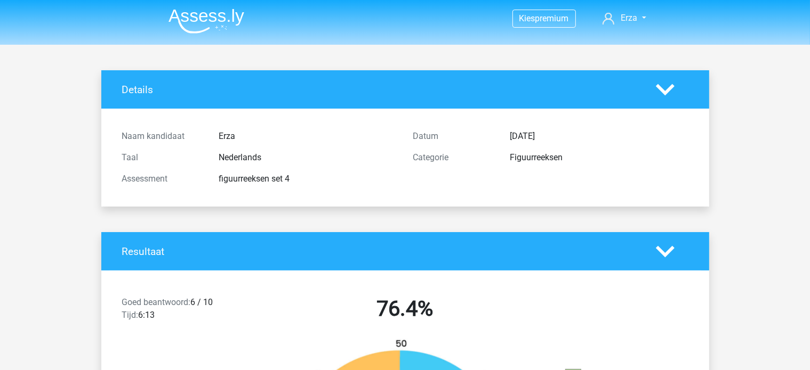
click at [188, 36] on nav "Kies premium Erza ezravdsande@gmail.com" at bounding box center [405, 19] width 490 height 35
click at [211, 10] on img at bounding box center [206, 21] width 76 height 25
